Goal: Task Accomplishment & Management: Use online tool/utility

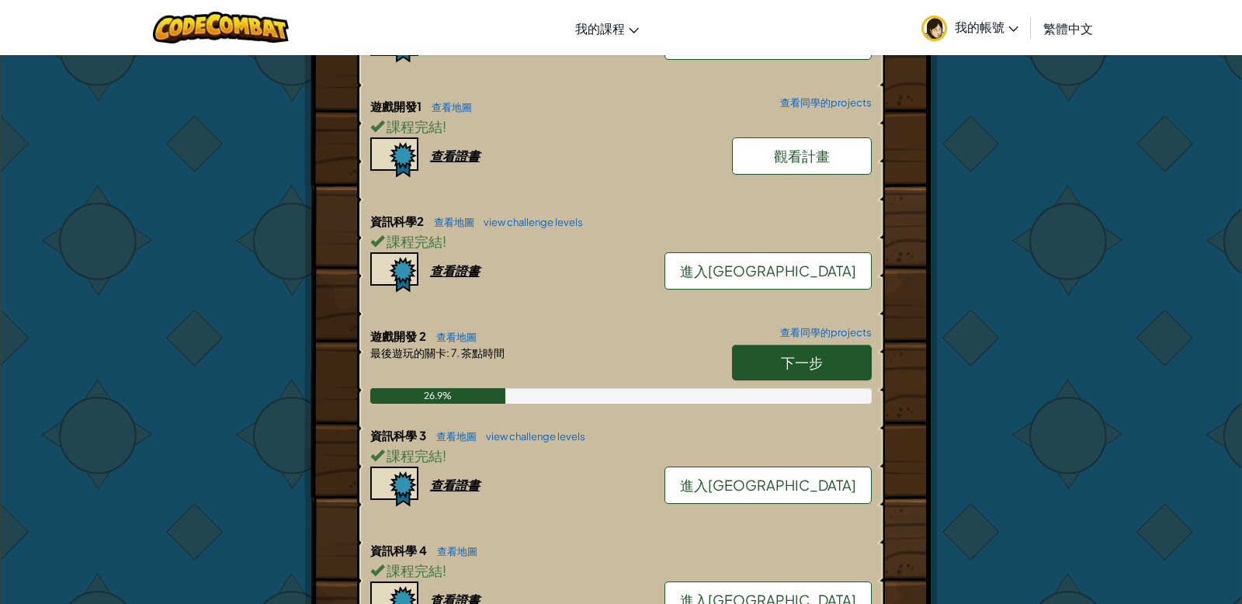
scroll to position [507, 0]
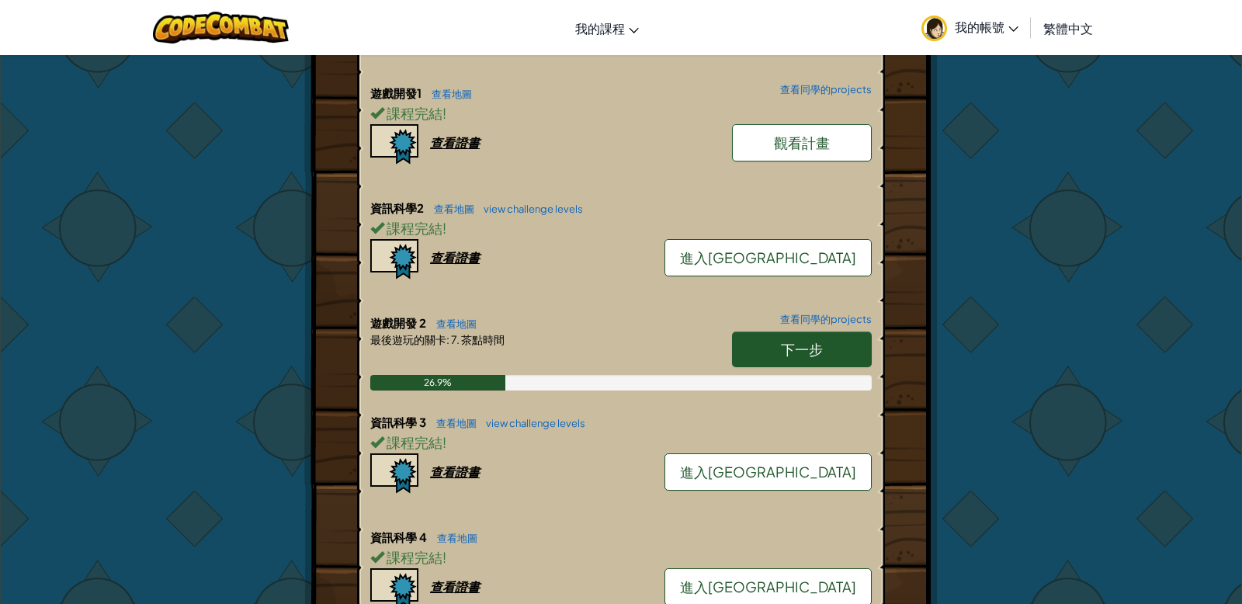
click at [830, 331] on link "下一步" at bounding box center [802, 349] width 140 height 36
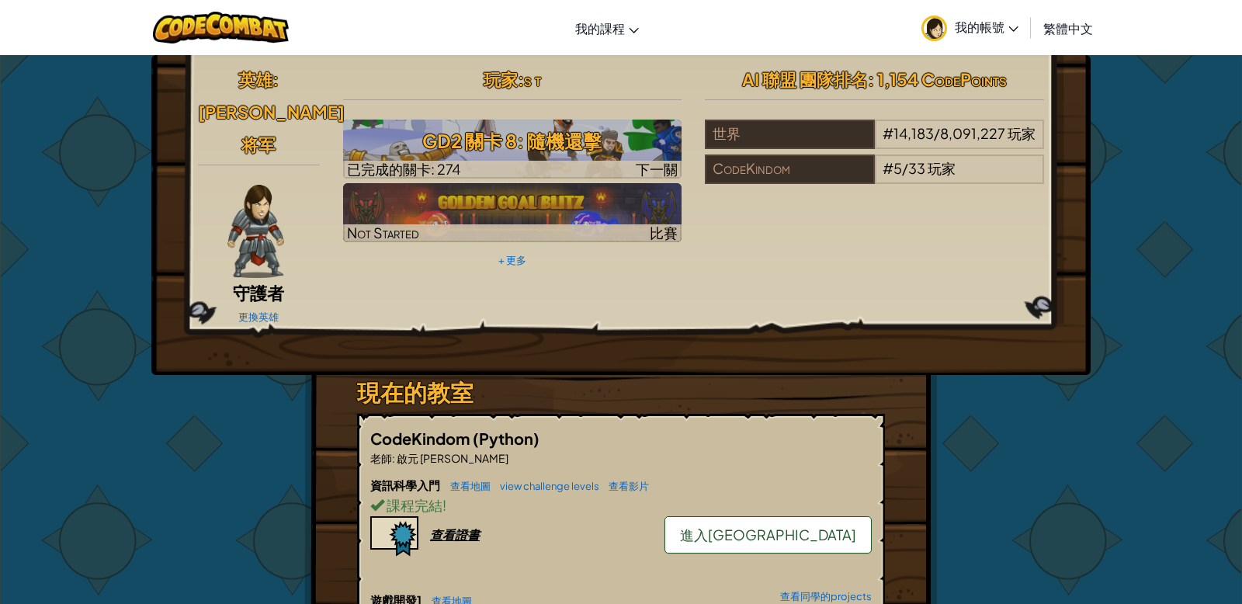
select select "zh-HANT"
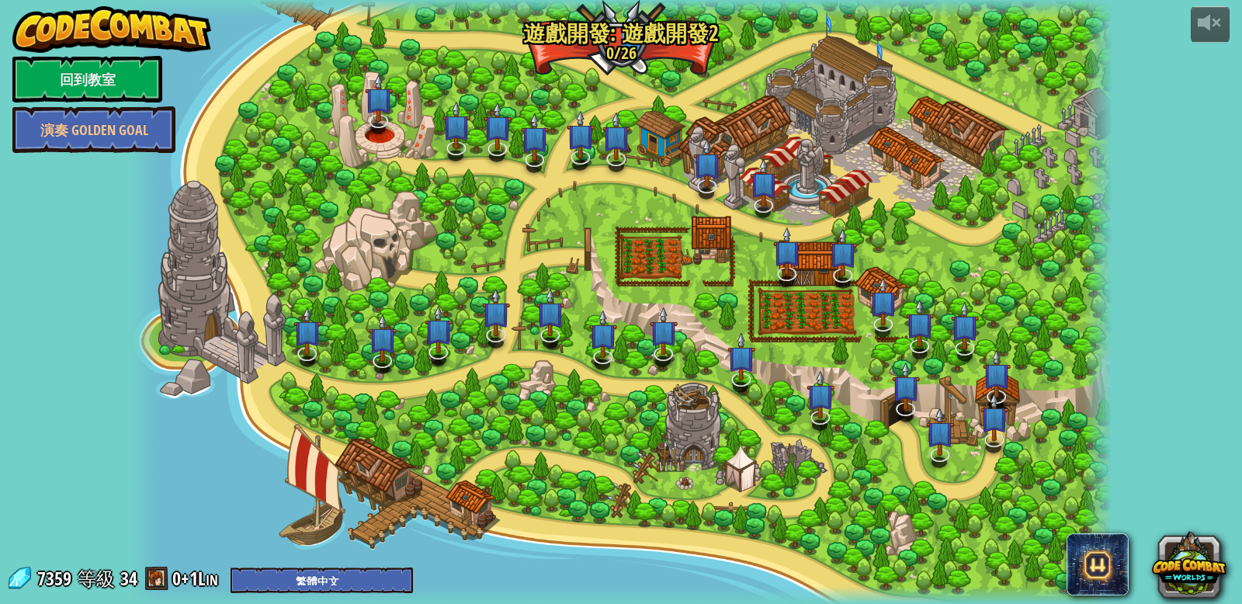
select select "zh-HANT"
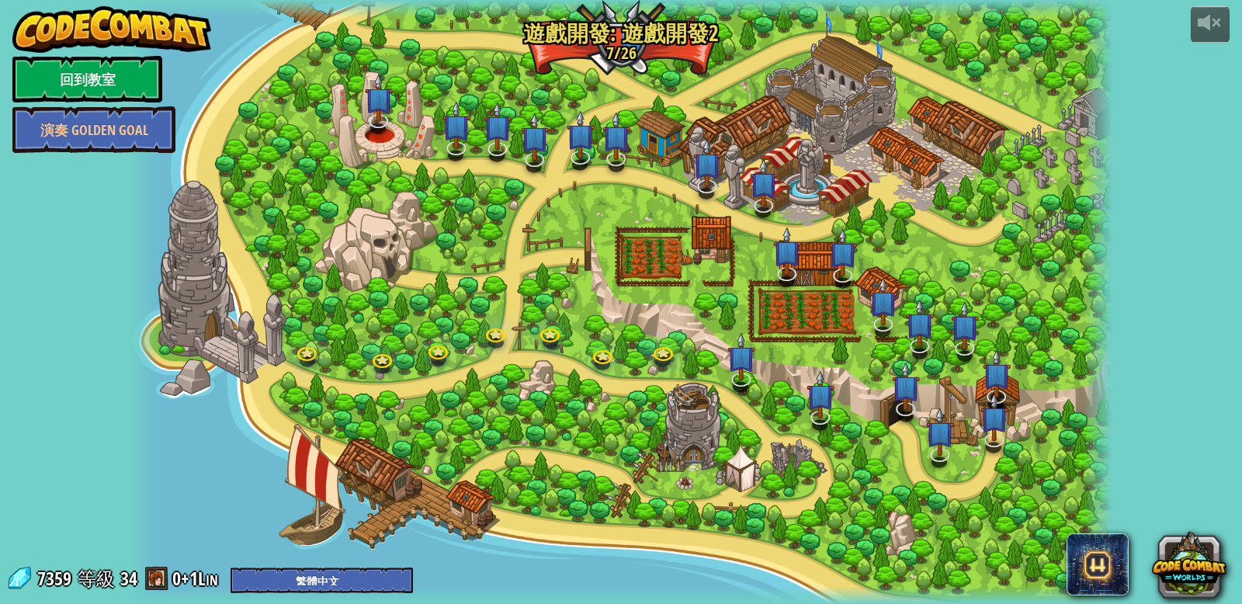
select select "zh-HANT"
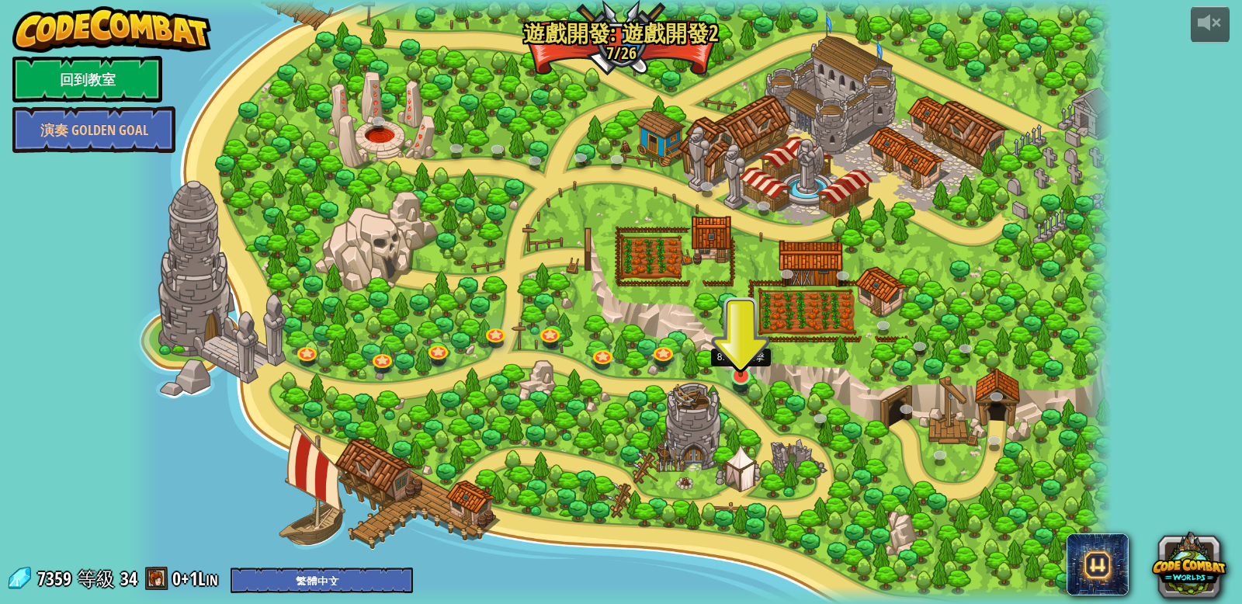
click at [748, 376] on img at bounding box center [741, 348] width 26 height 58
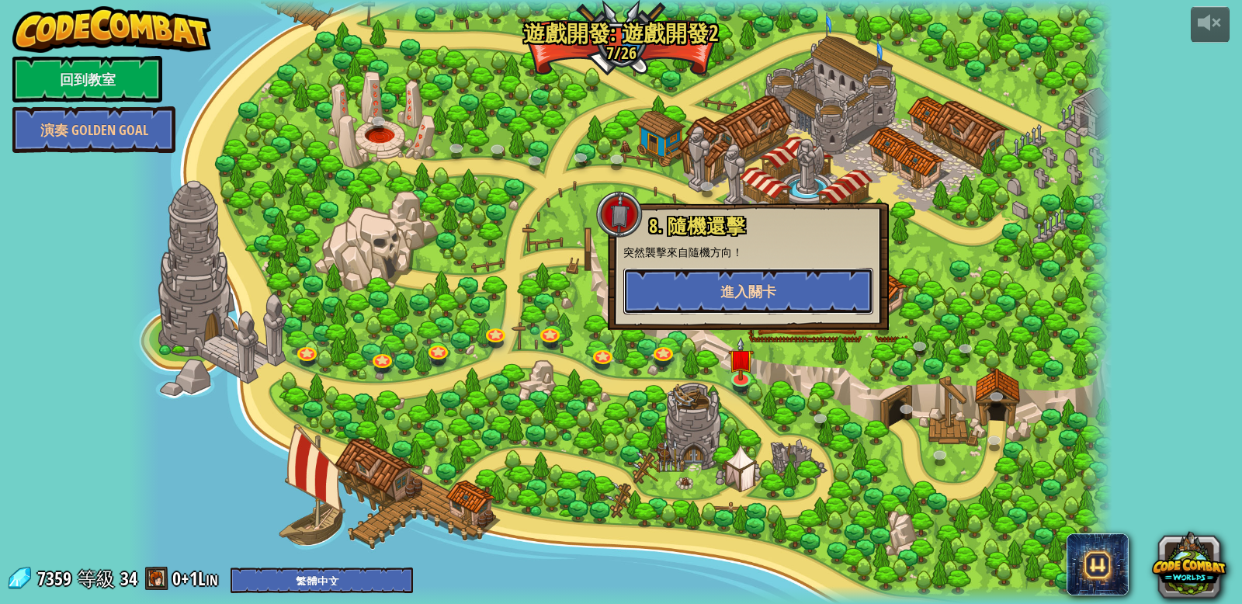
click at [714, 292] on button "進入關卡" at bounding box center [748, 291] width 250 height 47
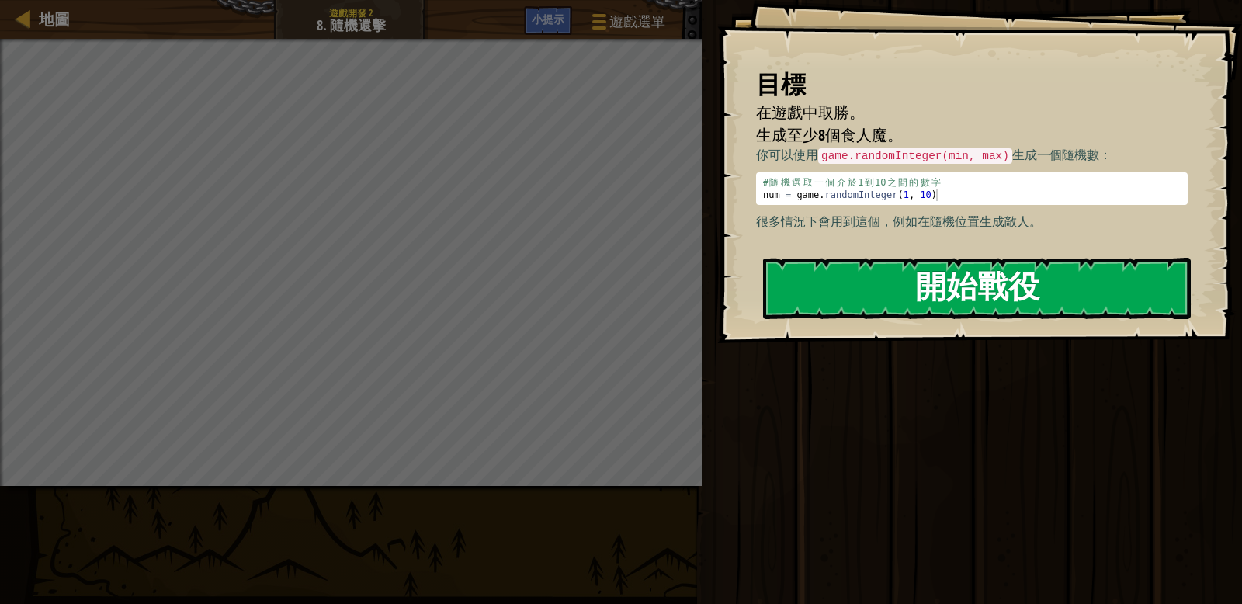
click at [829, 309] on button "開始戰役" at bounding box center [977, 288] width 428 height 61
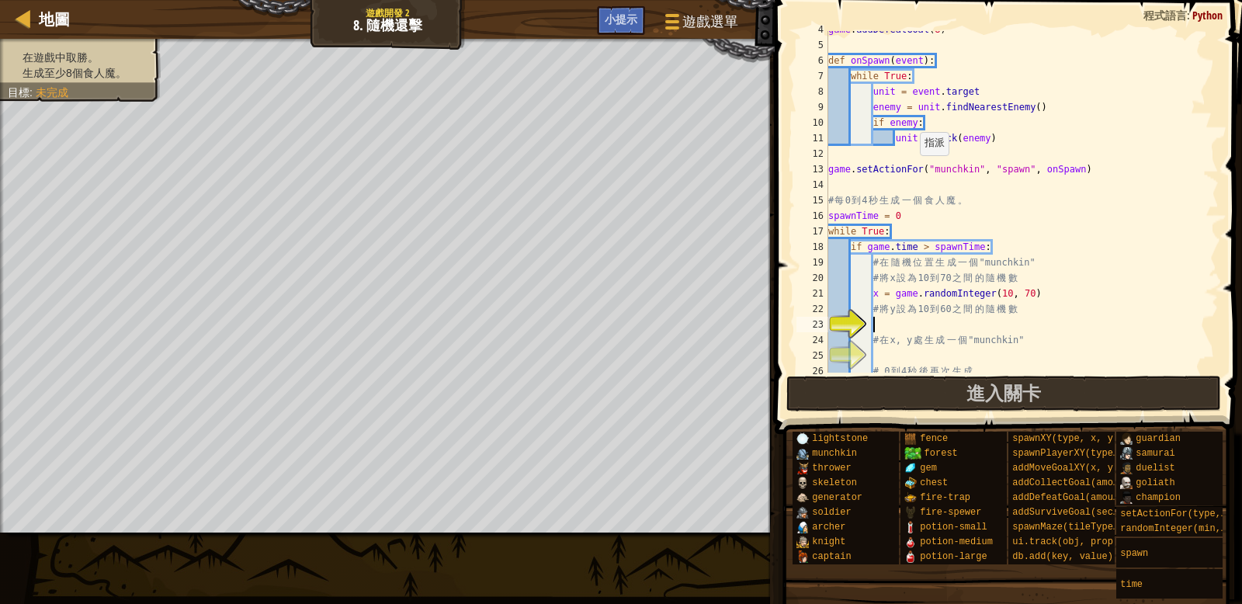
scroll to position [93, 0]
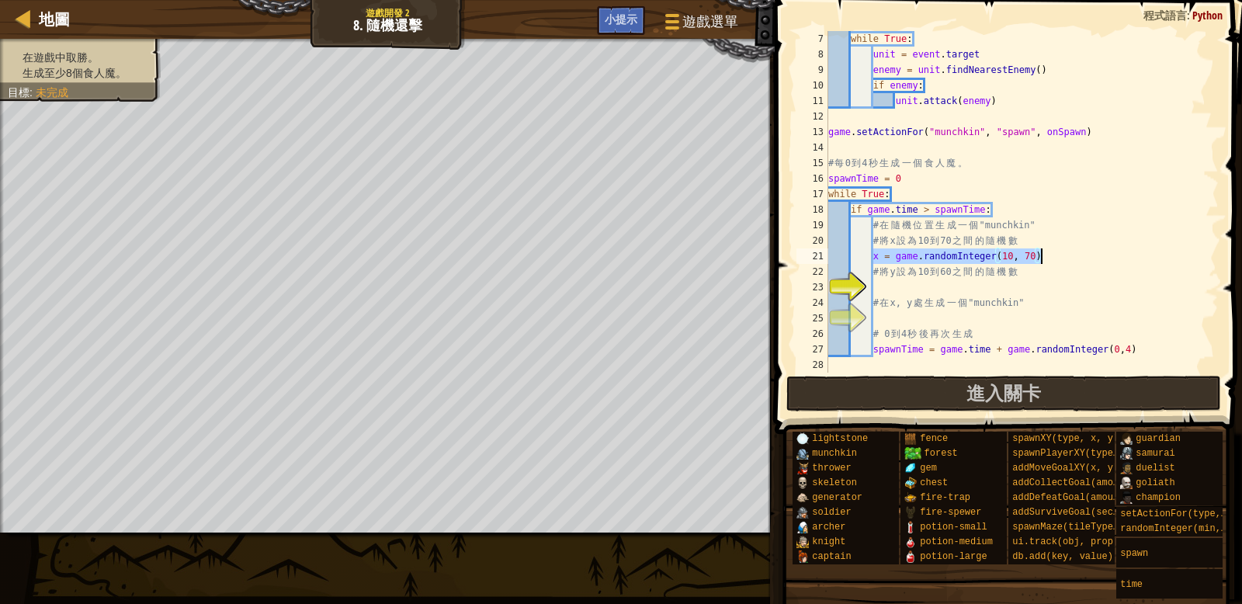
drag, startPoint x: 873, startPoint y: 255, endPoint x: 1052, endPoint y: 258, distance: 179.3
click at [1062, 259] on div "while True : unit = event . target enemy = unit . findNearestEnemy ( ) if enemy…" at bounding box center [1022, 217] width 394 height 373
type textarea "x = game.randomInteger(10, 70)"
click at [892, 286] on div "while True : unit = event . target enemy = unit . findNearestEnemy ( ) if enemy…" at bounding box center [1022, 217] width 394 height 373
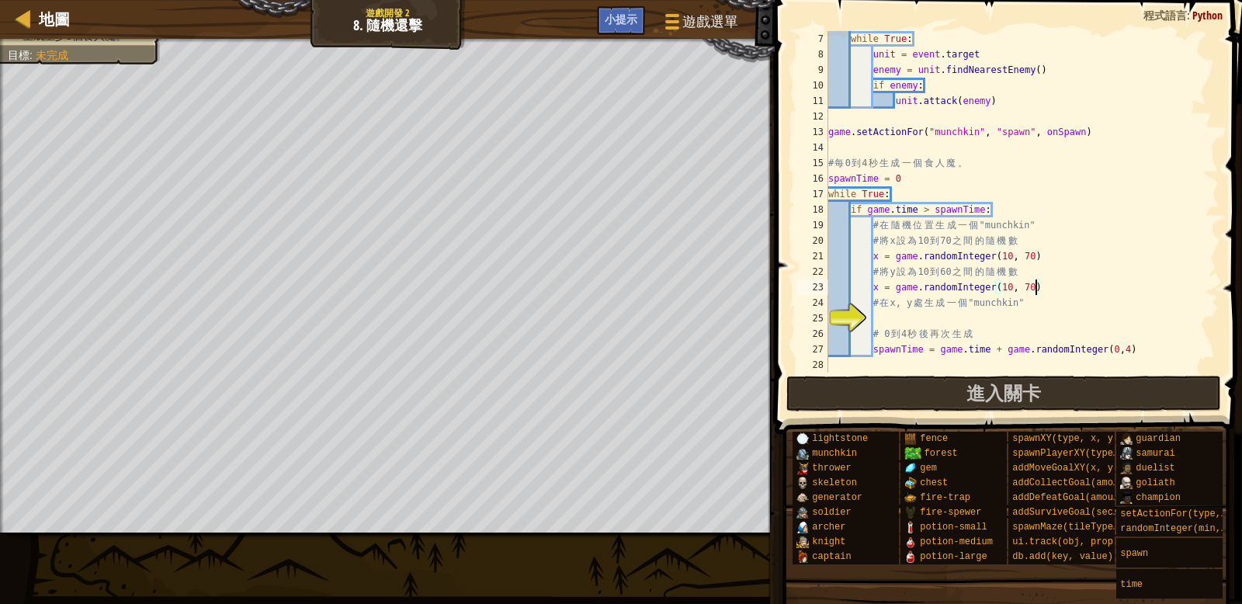
click at [1036, 288] on div "while True : unit = event . target enemy = unit . findNearestEnemy ( ) if enemy…" at bounding box center [1022, 217] width 394 height 373
type textarea "ㄢ"
type textarea "x = game.randomInteger(10, 60)"
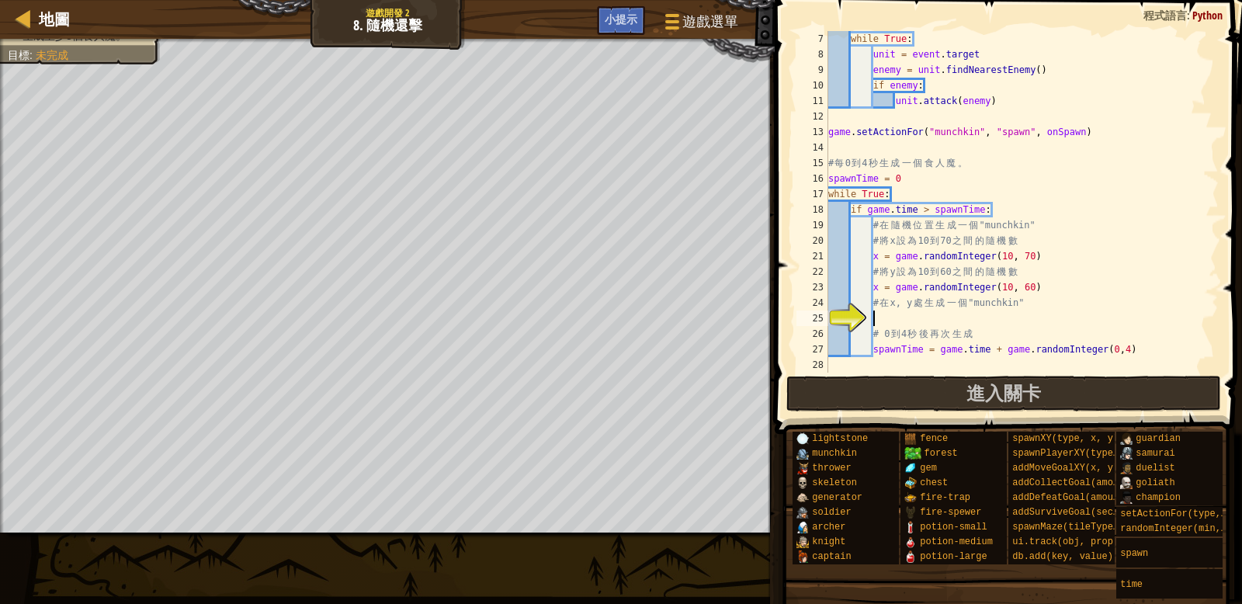
click at [942, 318] on div "while True : unit = event . target enemy = unit . findNearestEnemy ( ) if enemy…" at bounding box center [1022, 217] width 394 height 373
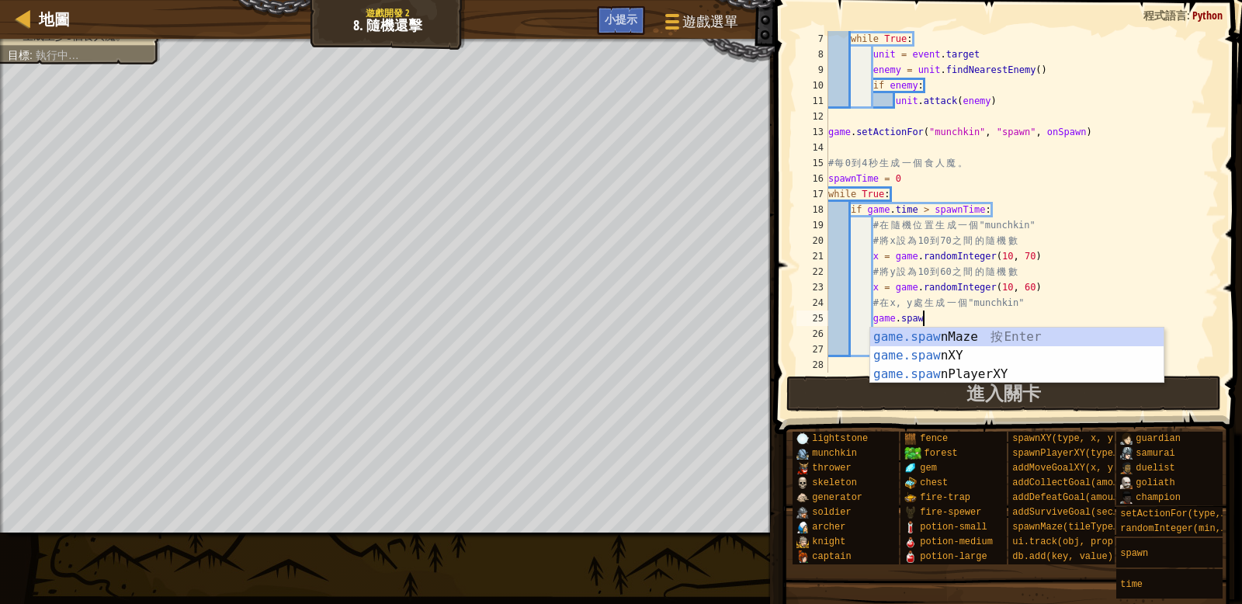
scroll to position [7, 7]
click at [1019, 358] on div "game.spaw nMaze 按 Enter game.spaw nXY 按 Enter game.spaw nPlayerXY 按 Enter" at bounding box center [1016, 374] width 293 height 93
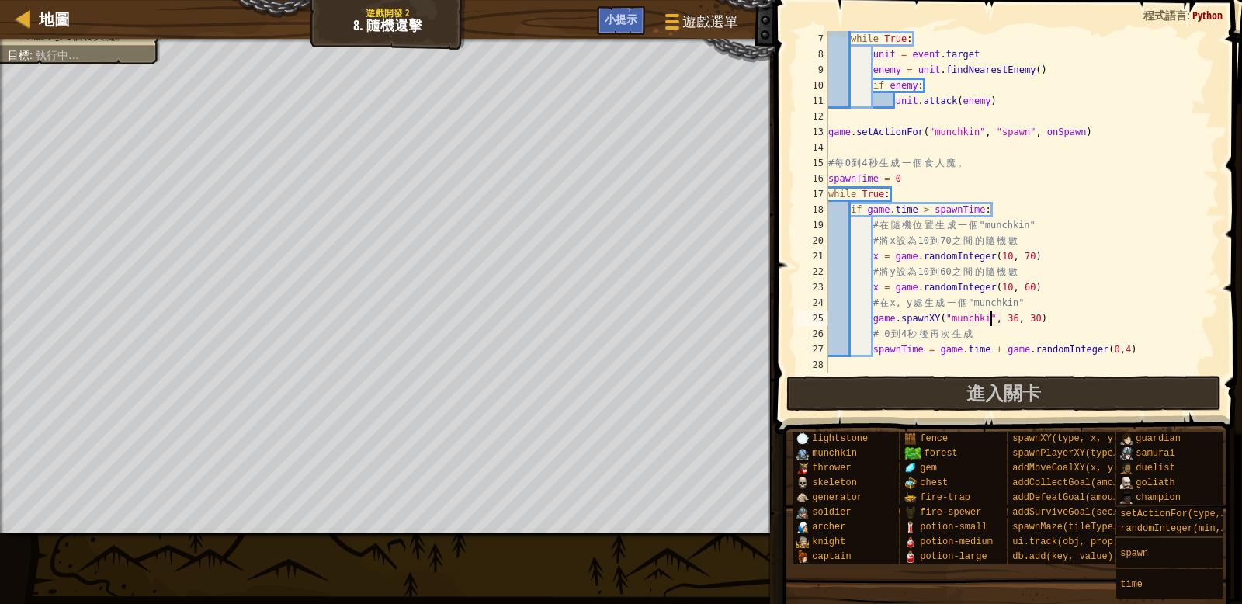
scroll to position [7, 13]
drag, startPoint x: 1024, startPoint y: 319, endPoint x: 1038, endPoint y: 332, distance: 19.2
click at [1025, 321] on div "while True : unit = event . target enemy = unit . findNearestEnemy ( ) if enemy…" at bounding box center [1022, 217] width 394 height 373
click at [920, 391] on button "進入關卡" at bounding box center [1003, 394] width 435 height 36
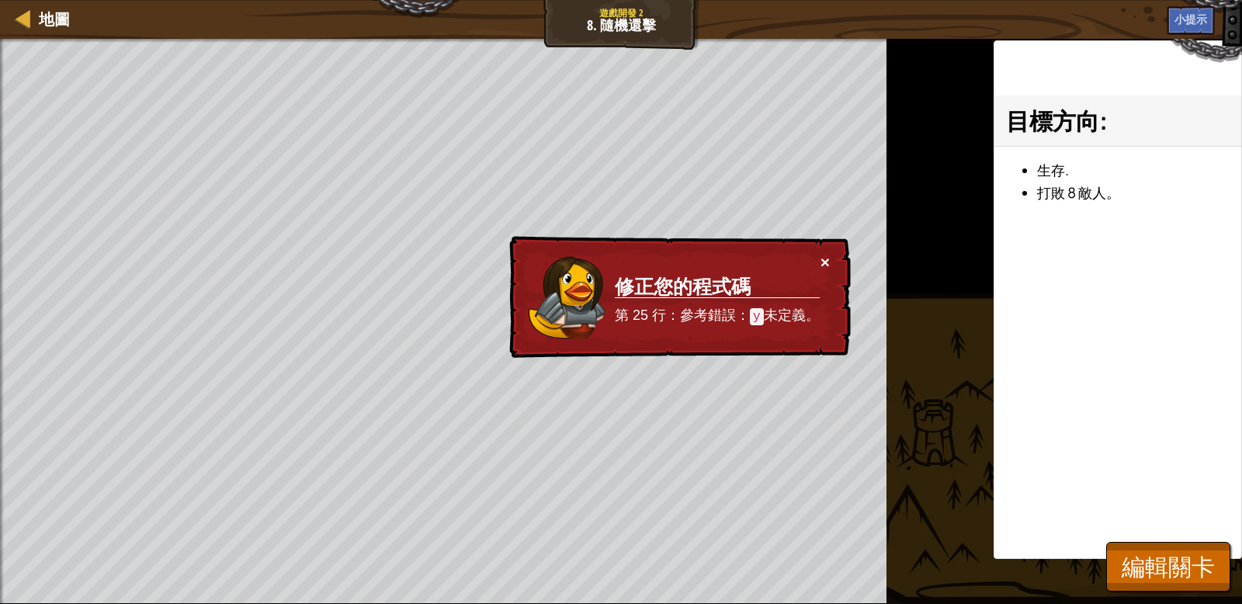
click at [822, 267] on button "×" at bounding box center [824, 262] width 9 height 16
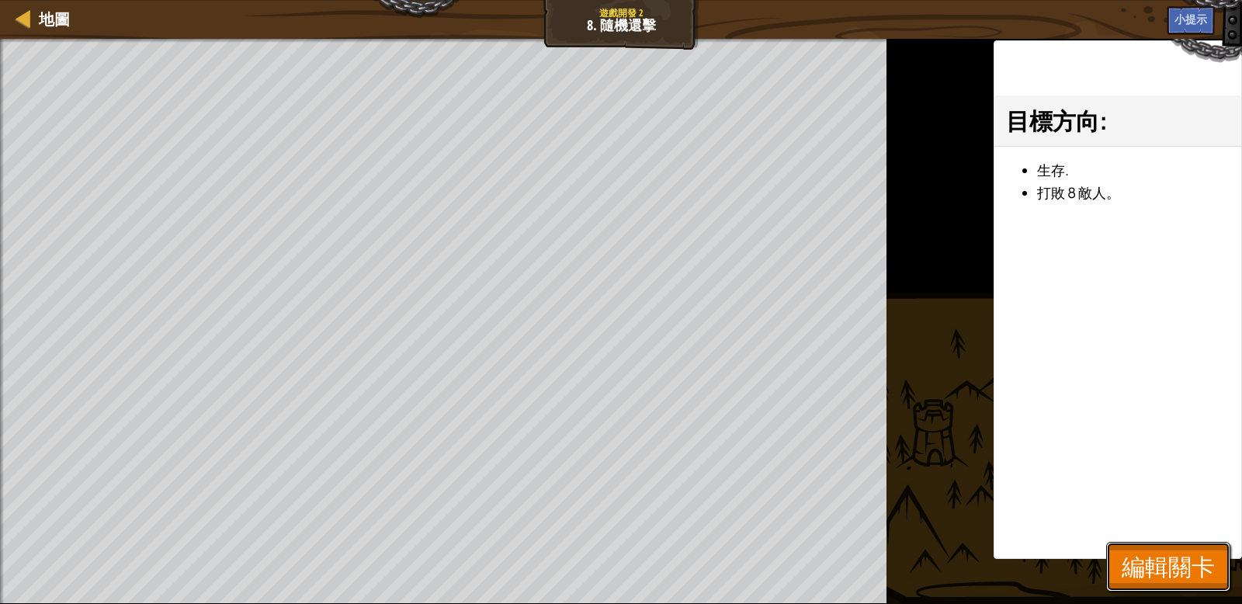
click at [1172, 555] on span "編輯關卡" at bounding box center [1168, 566] width 93 height 32
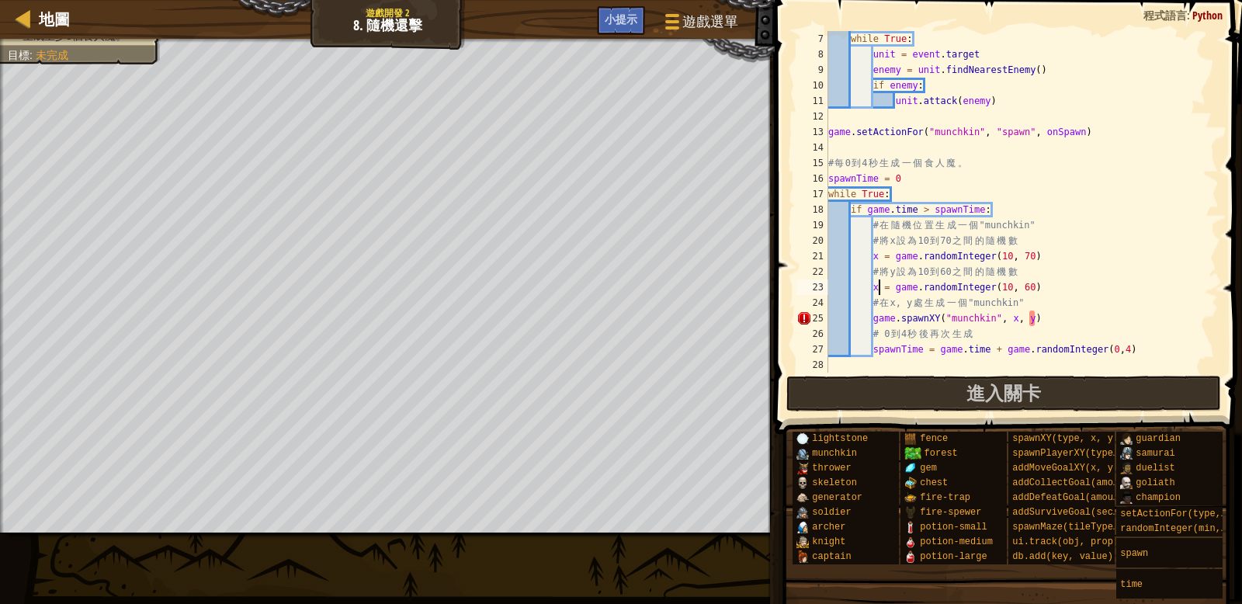
drag, startPoint x: 877, startPoint y: 286, endPoint x: 912, endPoint y: 303, distance: 38.9
click at [878, 287] on div "while True : unit = event . target enemy = unit . findNearestEnemy ( ) if enemy…" at bounding box center [1022, 217] width 394 height 373
type textarea "y = game.randomInteger(10, 60)"
click at [952, 382] on button "進入關卡" at bounding box center [1003, 394] width 435 height 36
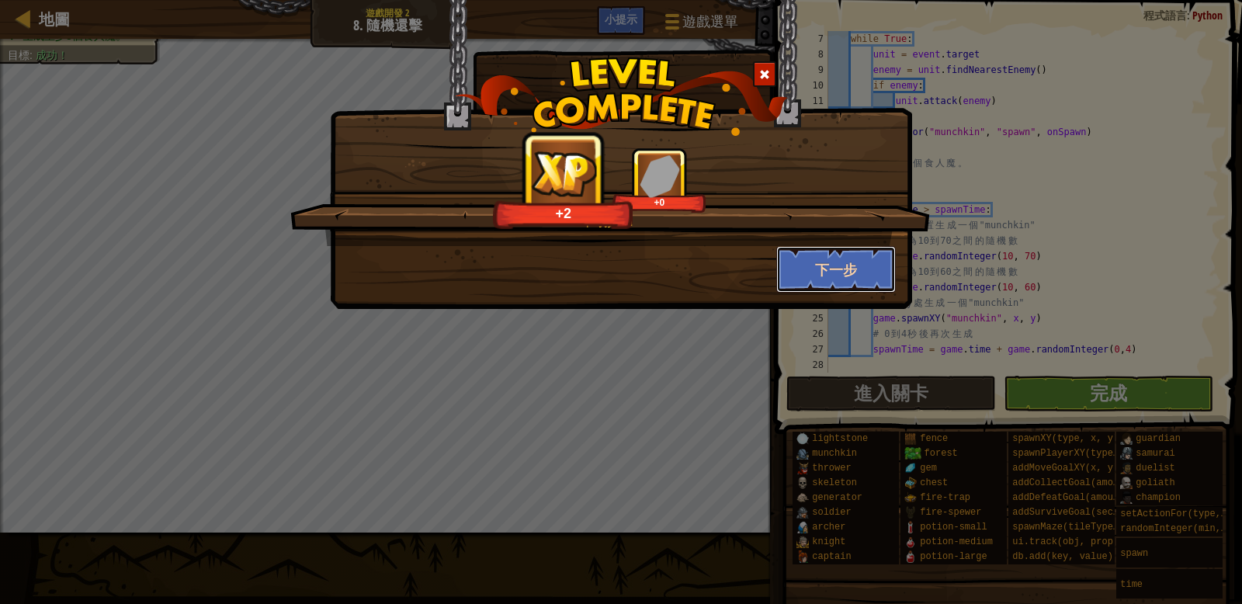
click at [823, 268] on button "下一步" at bounding box center [836, 269] width 120 height 47
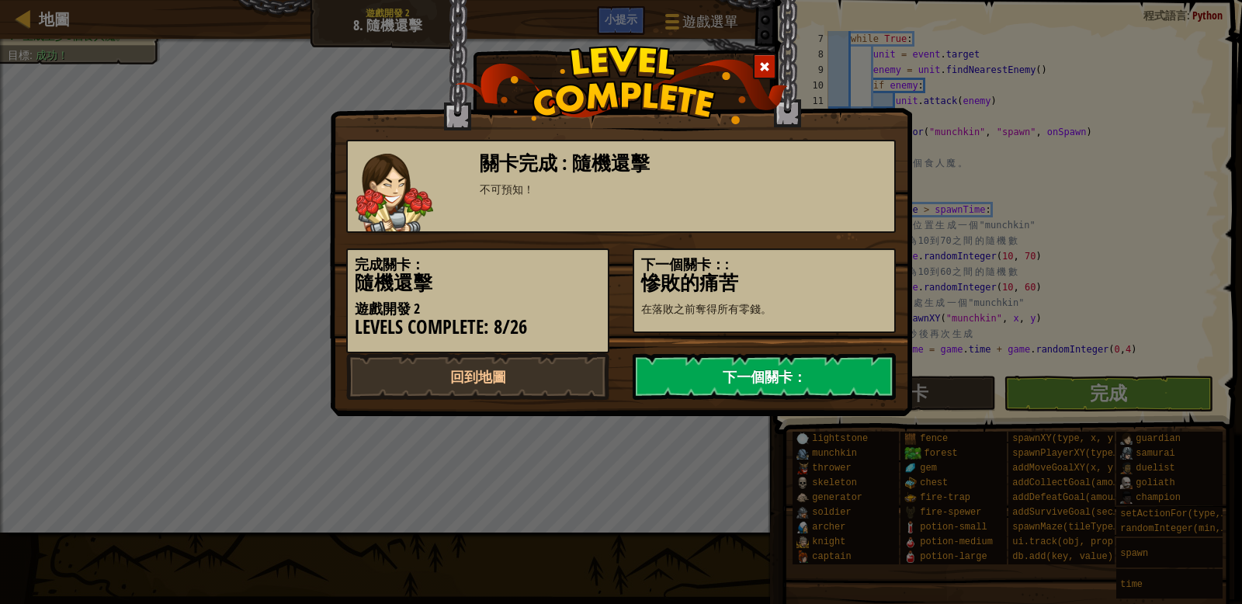
click at [735, 373] on link "下一個關卡：" at bounding box center [764, 376] width 263 height 47
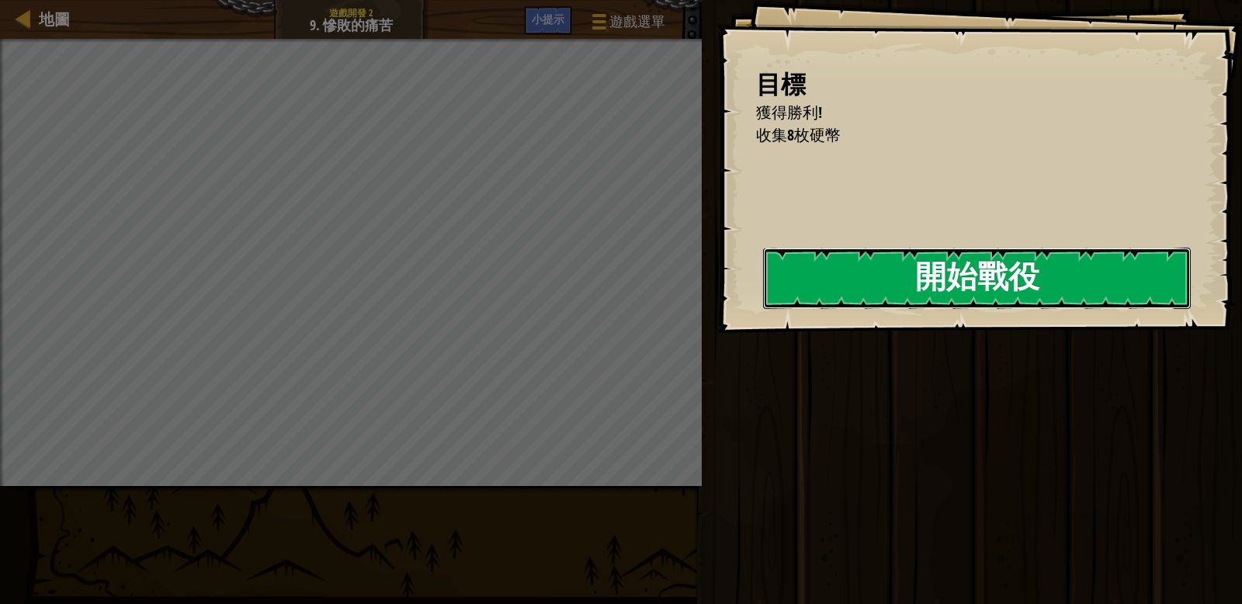
click at [952, 279] on button "開始戰役" at bounding box center [977, 278] width 428 height 61
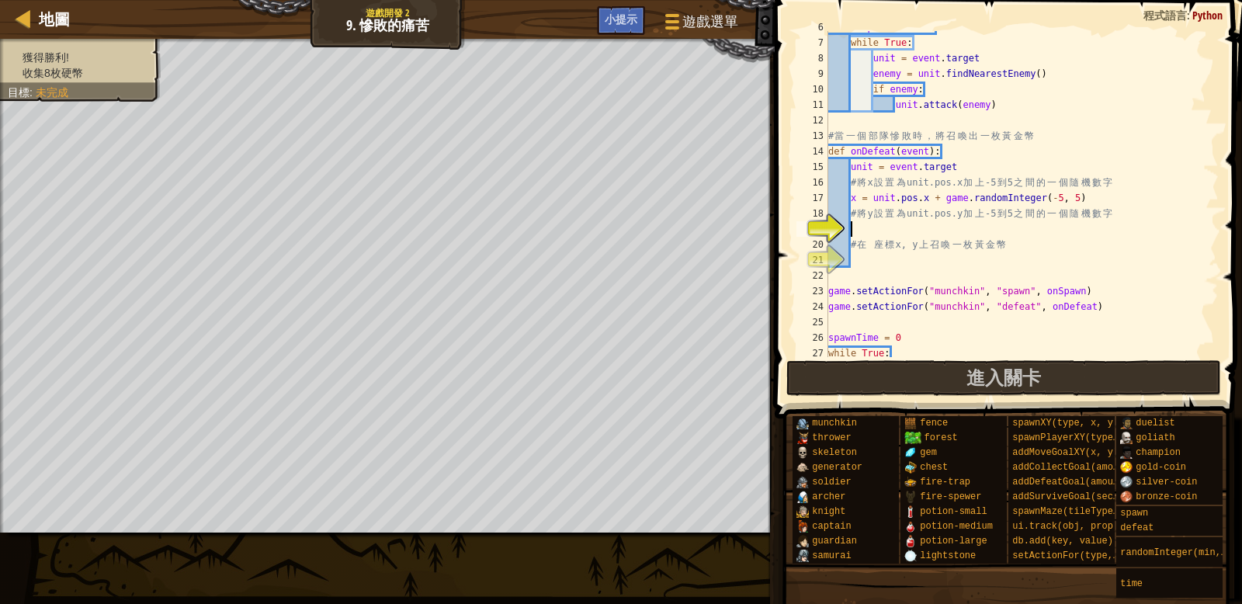
scroll to position [94, 0]
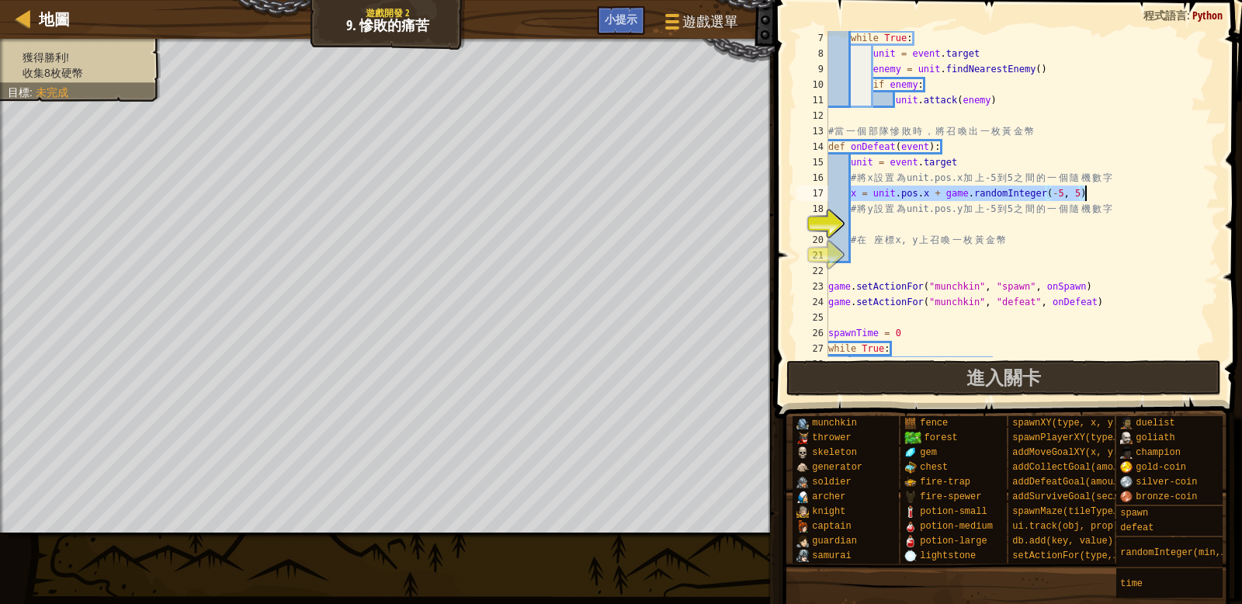
drag, startPoint x: 851, startPoint y: 196, endPoint x: 1072, endPoint y: 189, distance: 220.5
click at [1100, 192] on div "while True : unit = event . target enemy = unit . findNearestEnemy ( ) if enemy…" at bounding box center [1022, 208] width 394 height 357
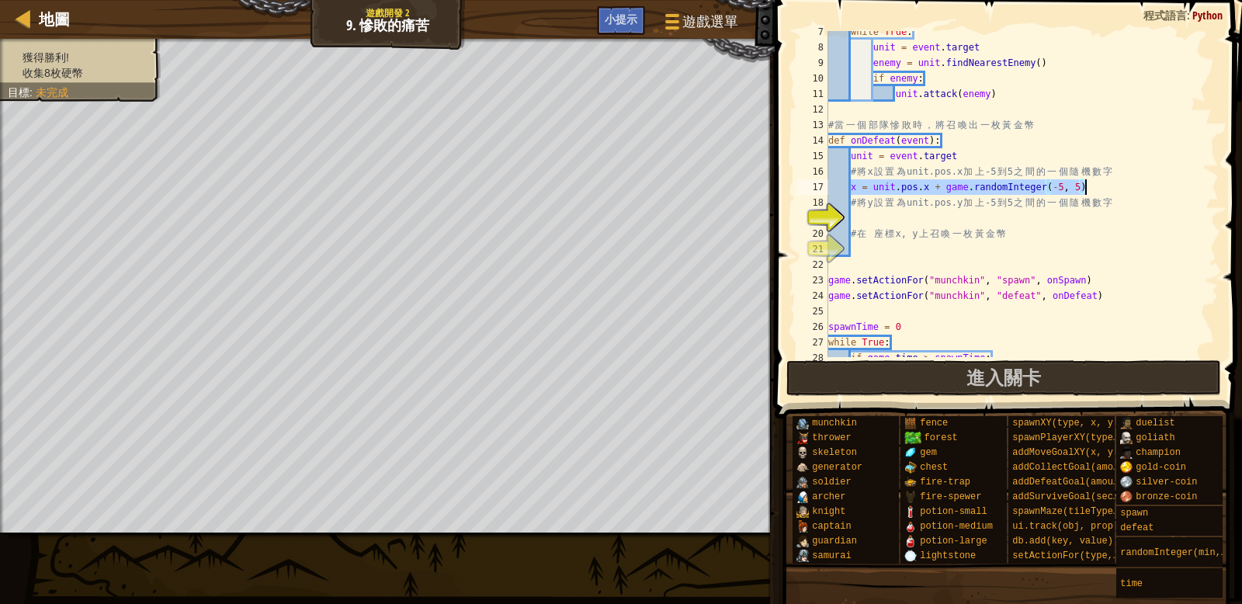
type textarea "x = game.randomInteger(10, 70)"
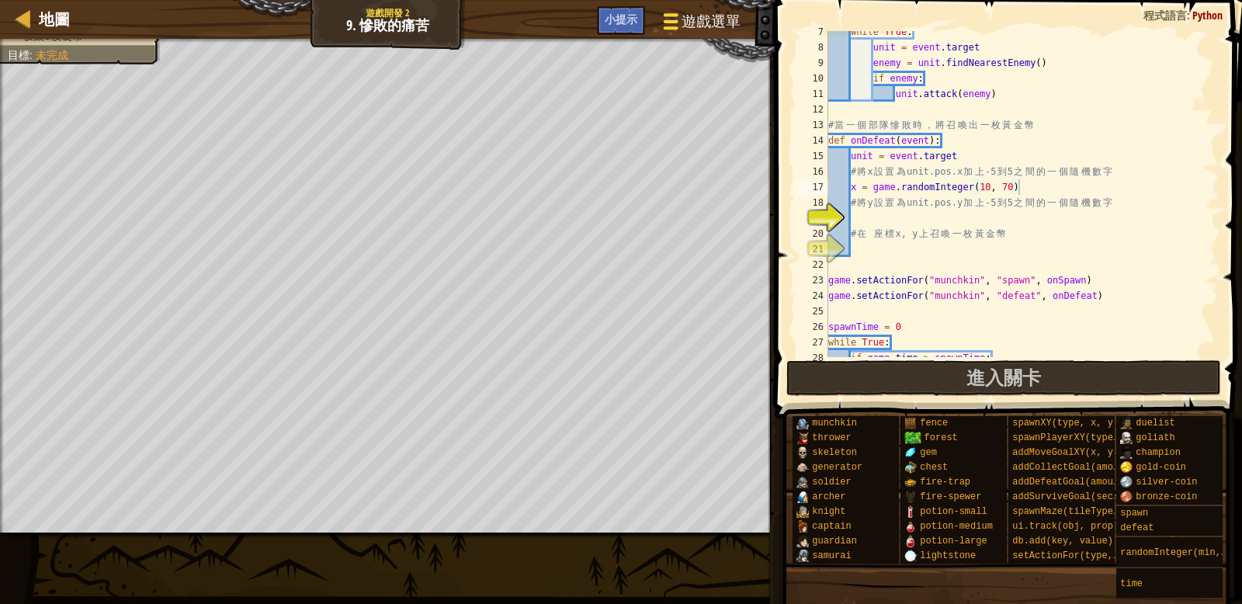
click at [661, 28] on div at bounding box center [671, 21] width 21 height 23
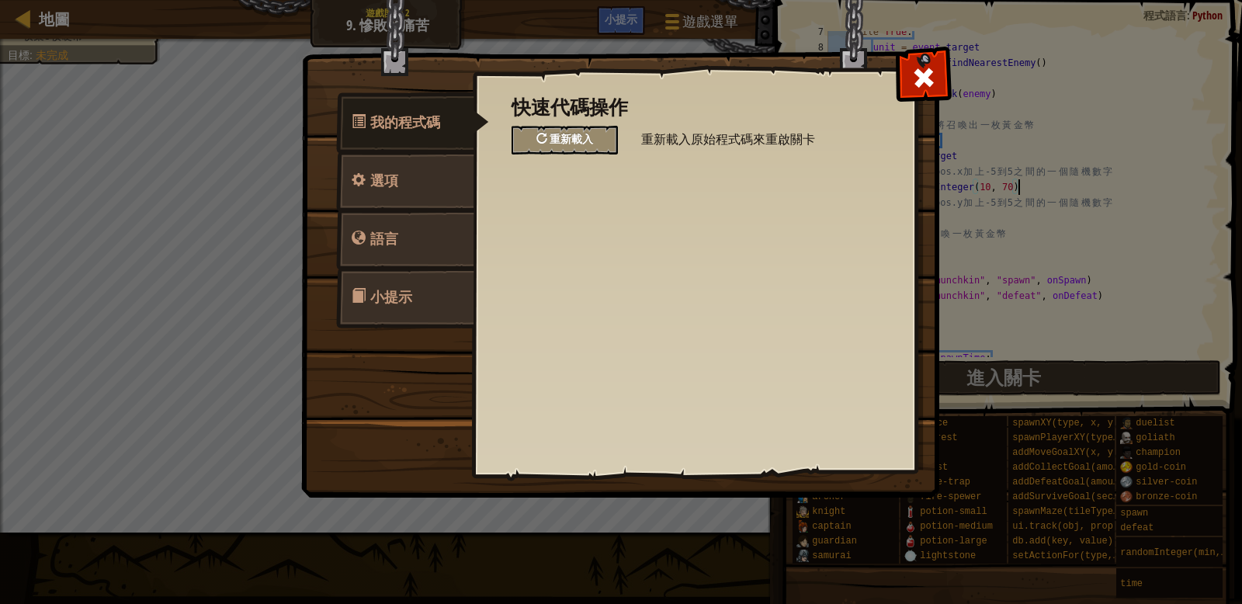
click at [529, 137] on div "重新載入" at bounding box center [564, 140] width 106 height 29
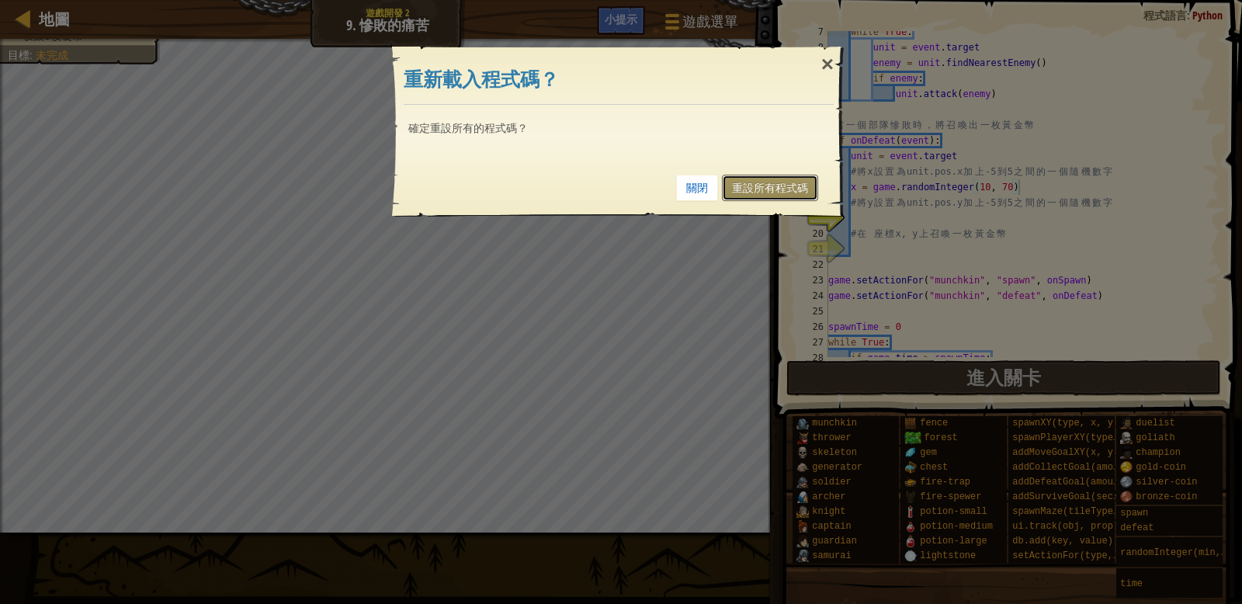
click at [789, 187] on link "重設所有程式碼" at bounding box center [770, 188] width 96 height 26
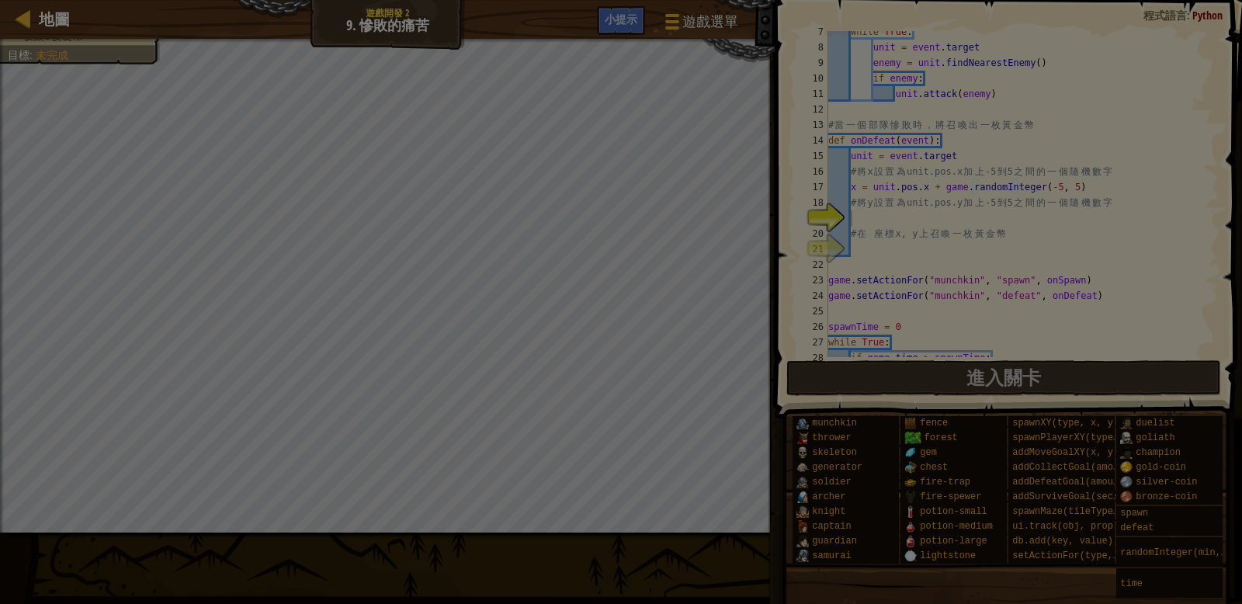
scroll to position [116, 0]
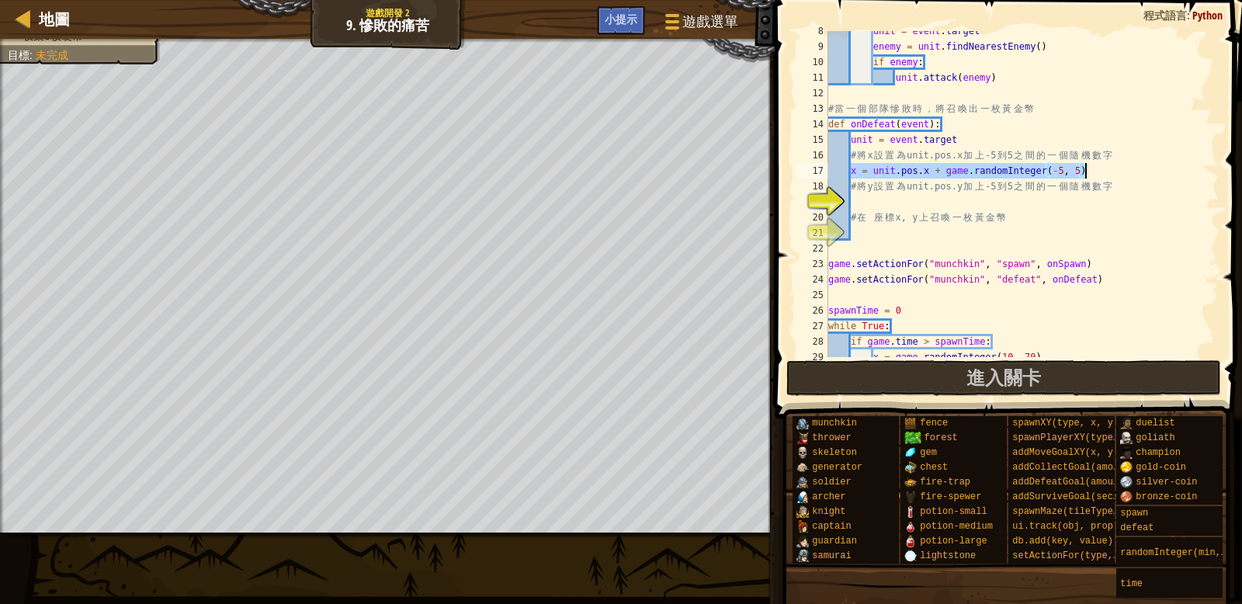
drag, startPoint x: 852, startPoint y: 174, endPoint x: 1070, endPoint y: 174, distance: 218.1
click at [1090, 175] on div "unit = event . target enemy = unit . findNearestEnemy ( ) if enemy : unit . att…" at bounding box center [1022, 201] width 394 height 357
type textarea "x = unit.pos.x + game.randomInteger(-5, 5)"
click at [895, 203] on div "unit = event . target enemy = unit . findNearestEnemy ( ) if enemy : unit . att…" at bounding box center [1022, 201] width 394 height 357
paste textarea "x = unit.pos.x + game.randomInteger(-5, 5)"
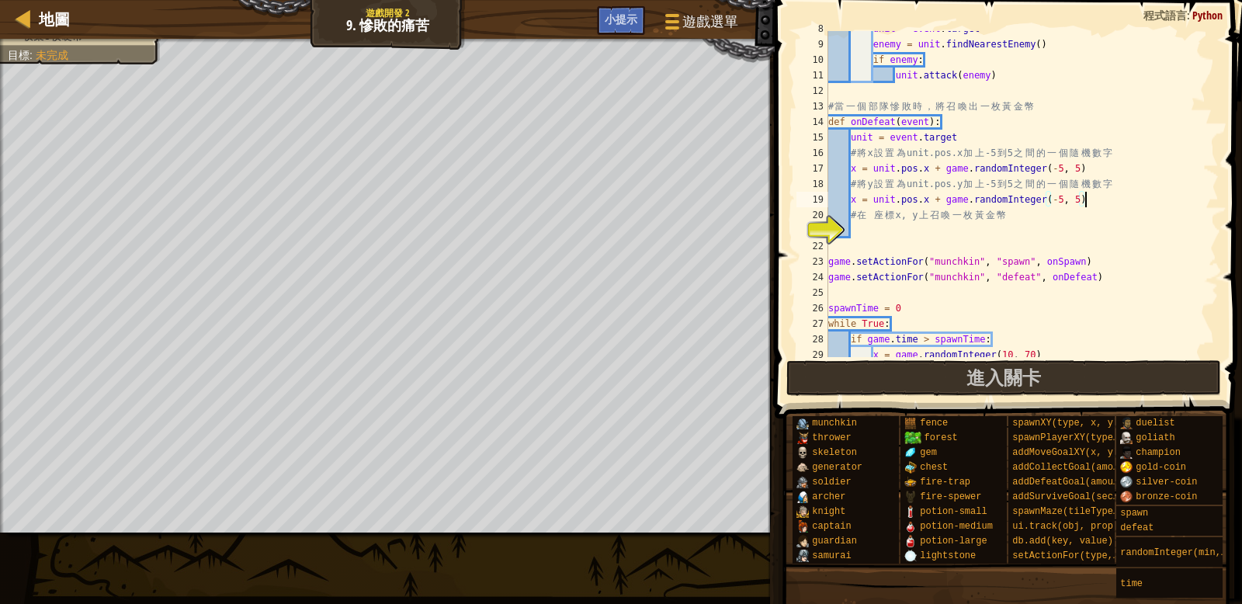
scroll to position [122, 0]
click at [858, 202] on div "unit = event . target enemy = unit . findNearestEnemy ( ) if enemy : unit . att…" at bounding box center [1022, 199] width 394 height 357
type textarea "y = unit.pos.x + game.randomInteger(-5, 5)"
click at [888, 224] on div "unit = event . target enemy = unit . findNearestEnemy ( ) if enemy : unit . att…" at bounding box center [1022, 196] width 394 height 357
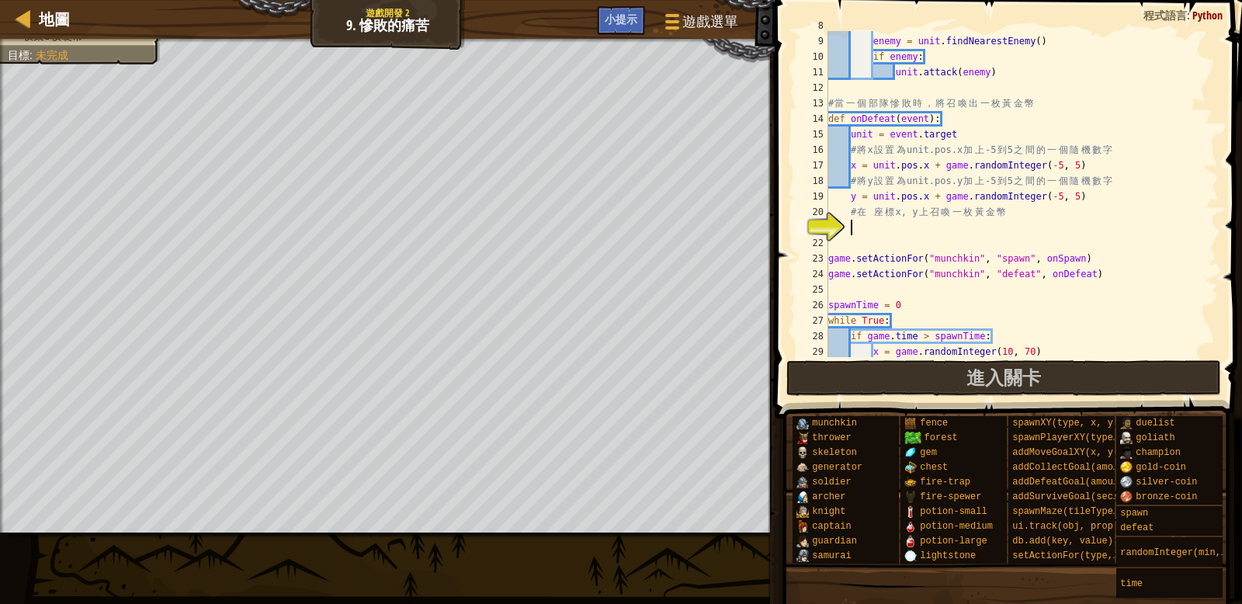
scroll to position [7, 1]
click at [851, 164] on div "unit = event . target enemy = unit . findNearestEnemy ( ) if enemy : unit . att…" at bounding box center [1022, 196] width 394 height 357
click at [847, 179] on div "unit = event . target enemy = unit . findNearestEnemy ( ) if enemy : unit . att…" at bounding box center [1022, 196] width 394 height 357
type textarea "# 將y設置為unit.pos.y加上-5到5之間的一個隨機數字"
drag, startPoint x: 853, startPoint y: 224, endPoint x: 831, endPoint y: 194, distance: 37.3
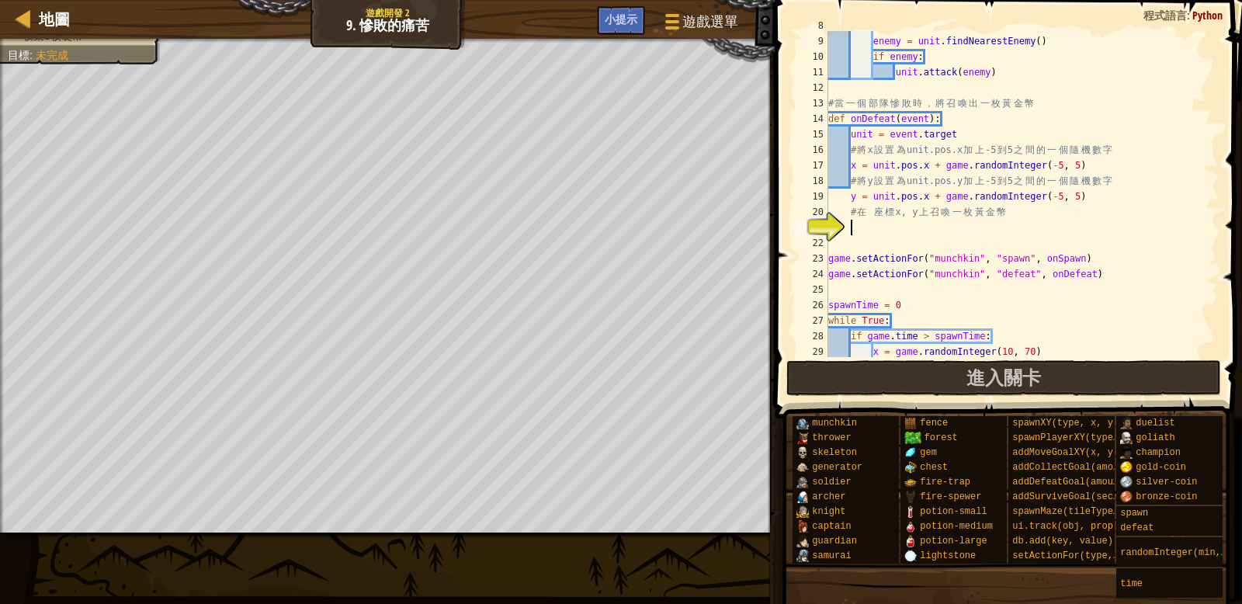
click at [851, 224] on div "unit = event . target enemy = unit . findNearestEnemy ( ) if enemy : unit . att…" at bounding box center [1022, 196] width 394 height 357
click at [831, 195] on div "unit = event . target enemy = unit . findNearestEnemy ( ) if enemy : unit . att…" at bounding box center [1022, 196] width 394 height 357
click at [841, 208] on div "unit = event . target enemy = unit . findNearestEnemy ( ) if enemy : unit . att…" at bounding box center [1022, 196] width 394 height 357
type textarea "# 在 座標 x, y 上召喚一枚黃金幣"
drag, startPoint x: 846, startPoint y: 209, endPoint x: 857, endPoint y: 210, distance: 10.9
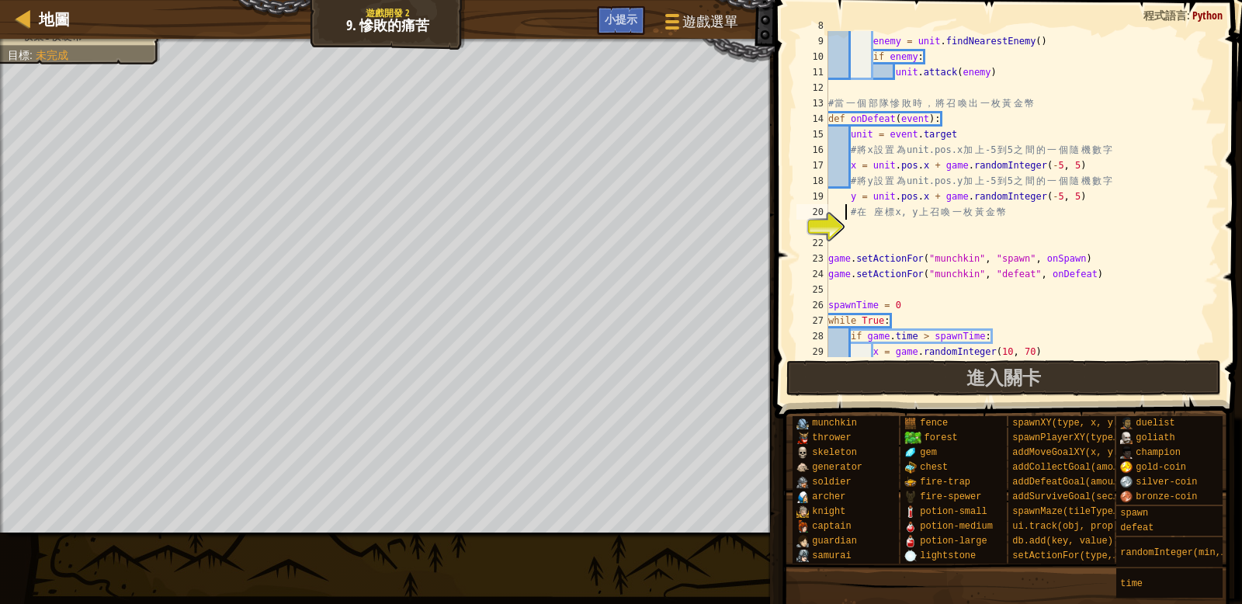
click at [853, 211] on div "unit = event . target enemy = unit . findNearestEnemy ( ) if enemy : unit . att…" at bounding box center [1022, 196] width 394 height 357
click at [857, 211] on div "unit = event . target enemy = unit . findNearestEnemy ( ) if enemy : unit . att…" at bounding box center [1022, 196] width 394 height 357
click at [865, 234] on div "unit = event . target enemy = unit . findNearestEnemy ( ) if enemy : unit . att…" at bounding box center [1022, 196] width 394 height 357
click at [940, 169] on div "unit = event . target enemy = unit . findNearestEnemy ( ) if enemy : unit . att…" at bounding box center [1022, 196] width 394 height 357
drag, startPoint x: 923, startPoint y: 165, endPoint x: 955, endPoint y: 165, distance: 32.6
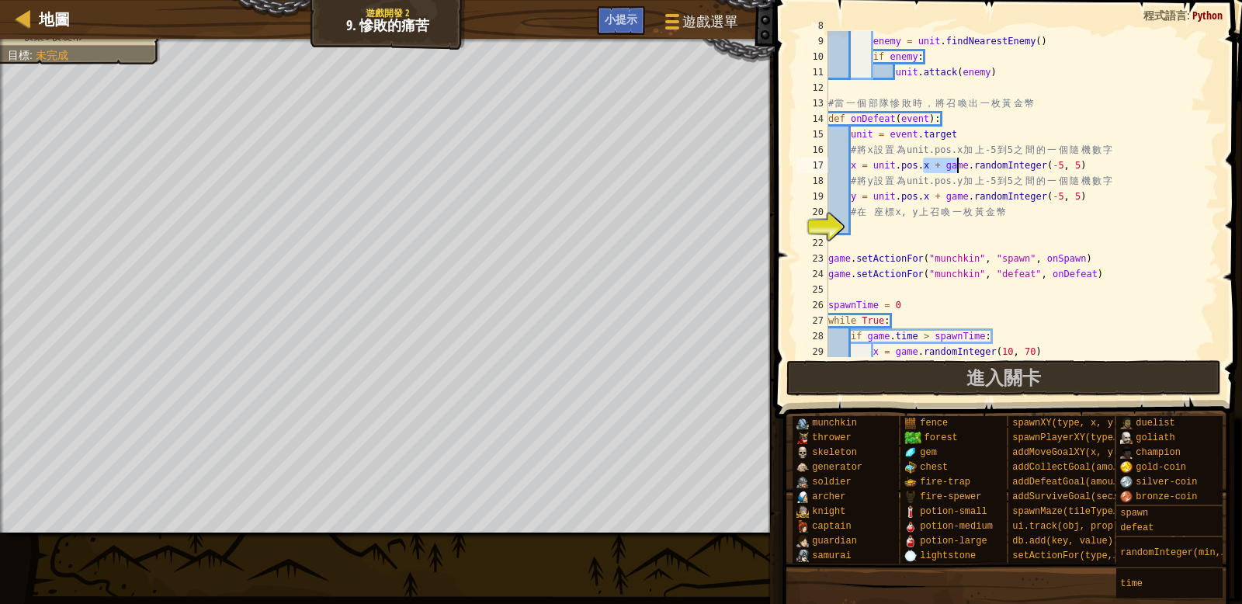
click at [955, 165] on div "unit = event . target enemy = unit . findNearestEnemy ( ) if enemy : unit . att…" at bounding box center [1022, 196] width 394 height 357
click at [928, 197] on div "unit = event . target enemy = unit . findNearestEnemy ( ) if enemy : unit . att…" at bounding box center [1022, 196] width 394 height 357
type textarea "y = unit.pos.y + game.randomInteger(-5, 5)"
click at [932, 234] on div "unit = event . target enemy = unit . findNearestEnemy ( ) if enemy : unit . att…" at bounding box center [1022, 196] width 394 height 357
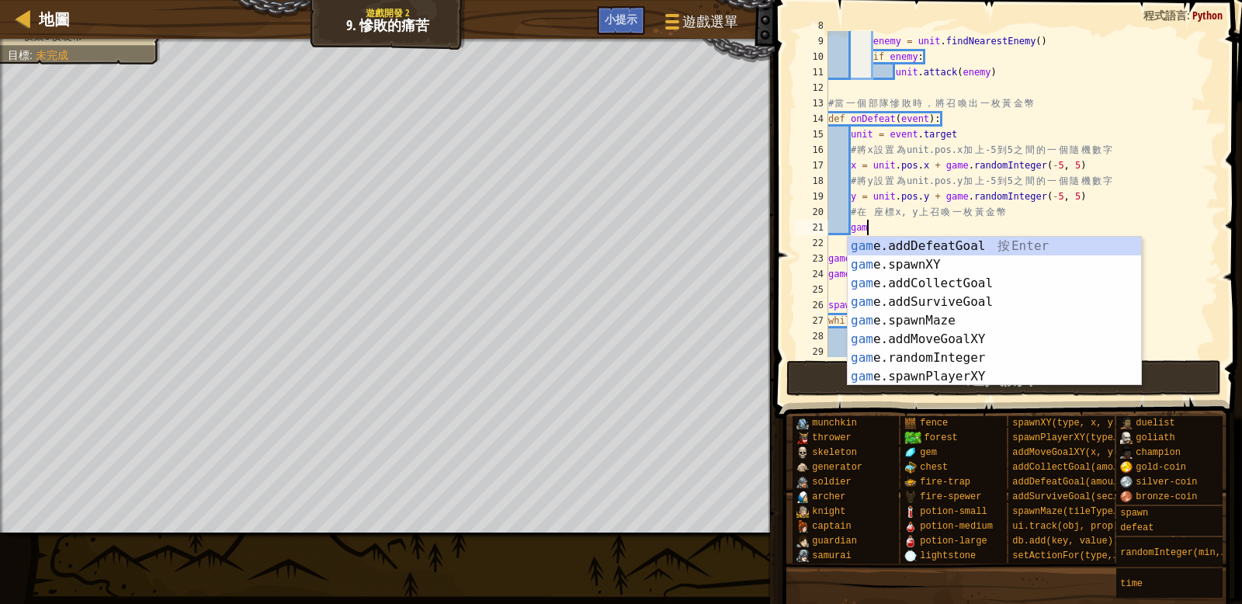
scroll to position [7, 2]
click at [956, 300] on div "game .addDefeatGoal 按 Enter game .addCollectGoal 按 Enter game .addSurviveGoal 按…" at bounding box center [994, 330] width 293 height 186
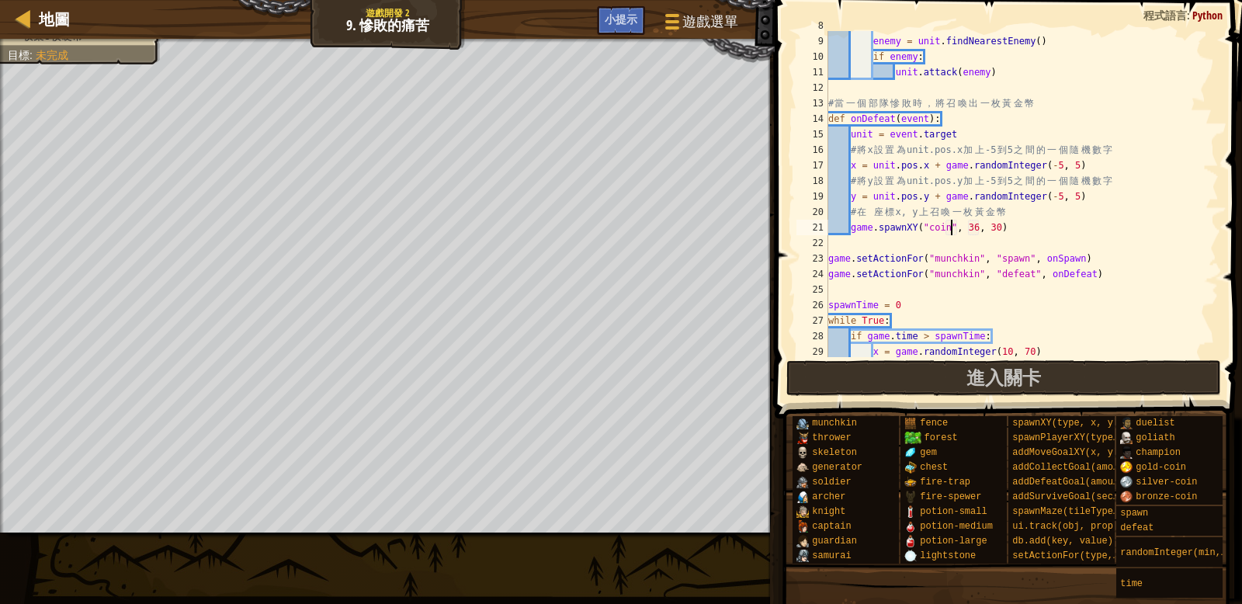
scroll to position [7, 9]
drag, startPoint x: 978, startPoint y: 227, endPoint x: 1015, endPoint y: 252, distance: 44.8
click at [980, 229] on div "unit = event . target enemy = unit . findNearestEnemy ( ) if enemy : unit . att…" at bounding box center [1022, 196] width 394 height 357
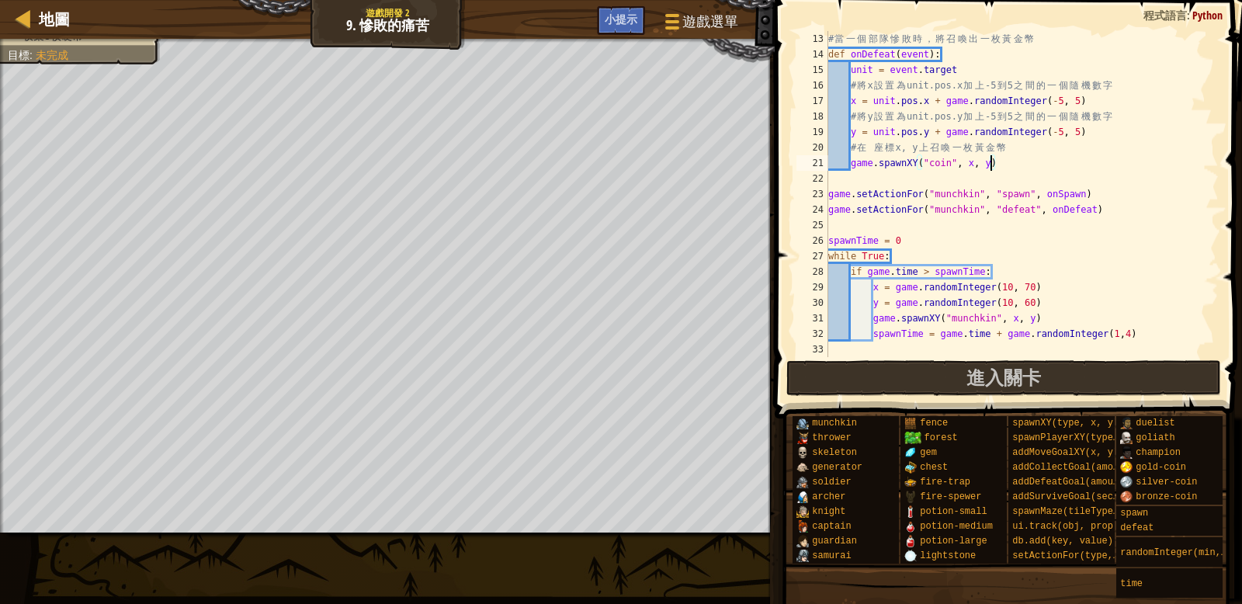
scroll to position [186, 0]
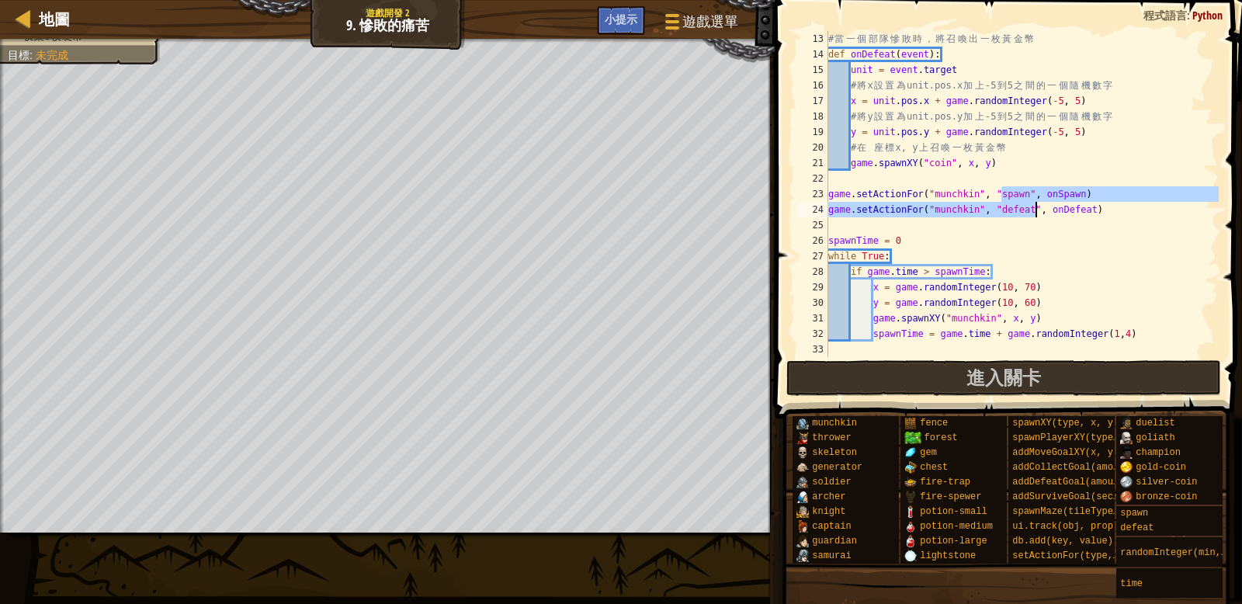
drag, startPoint x: 1005, startPoint y: 197, endPoint x: 1035, endPoint y: 209, distance: 32.4
click at [1035, 210] on div "# 當 一 個 部 隊 慘 敗 時 ， 將 召 喚 出 一 枚 黃 金 幣 def onDefeat ( event ) : unit = event . t…" at bounding box center [1022, 209] width 394 height 357
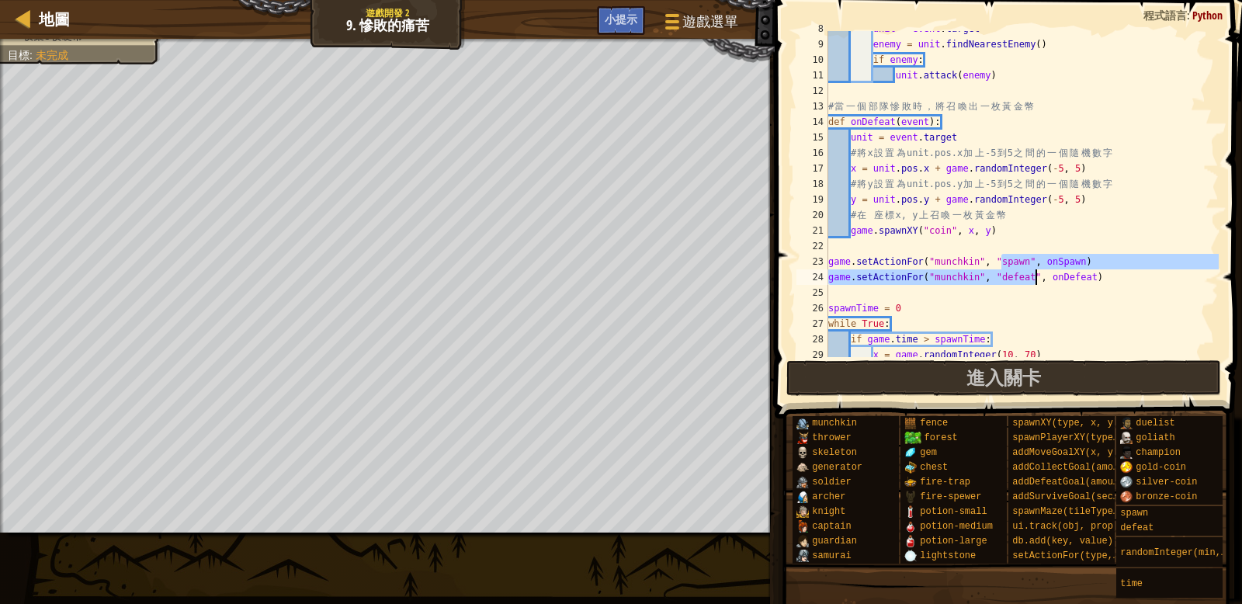
scroll to position [120, 0]
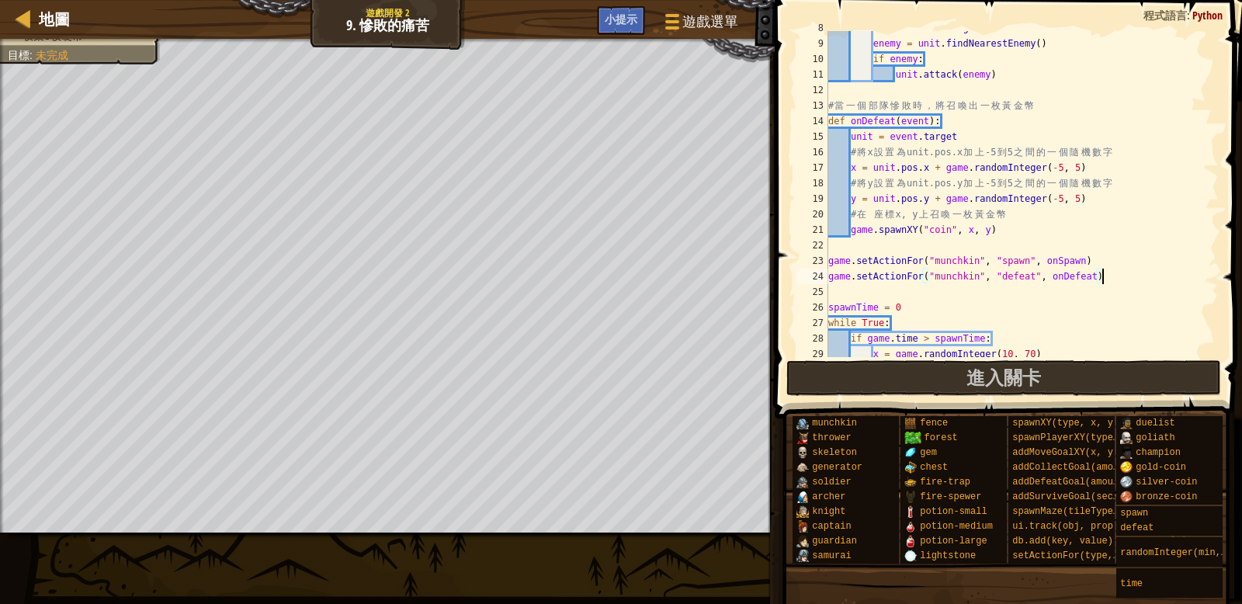
click at [1104, 279] on div "unit = event . target enemy = unit . findNearestEnemy ( ) if enemy : unit . att…" at bounding box center [1022, 198] width 394 height 357
click at [973, 376] on span "進入關卡" at bounding box center [1003, 377] width 75 height 25
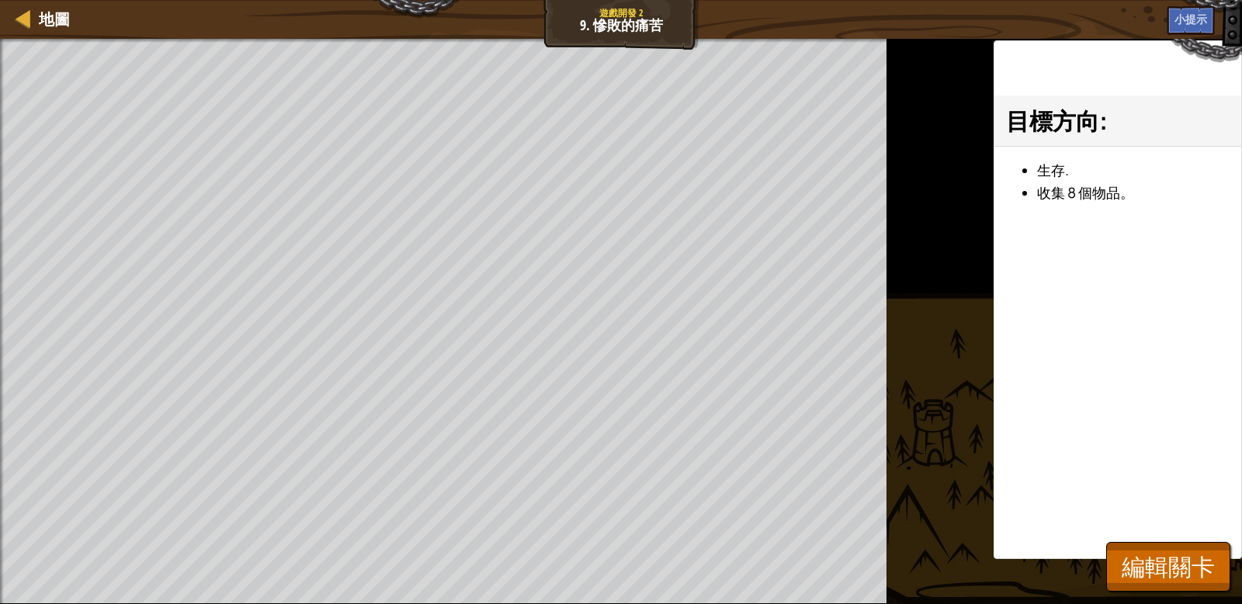
click at [449, 269] on div "地圖 遊戲開發 2 9. 慘敗的痛苦 遊戲選單 完成 小提示 1 הההההההההההההההההההההההההההההההההההההההההההההה…" at bounding box center [621, 302] width 1242 height 604
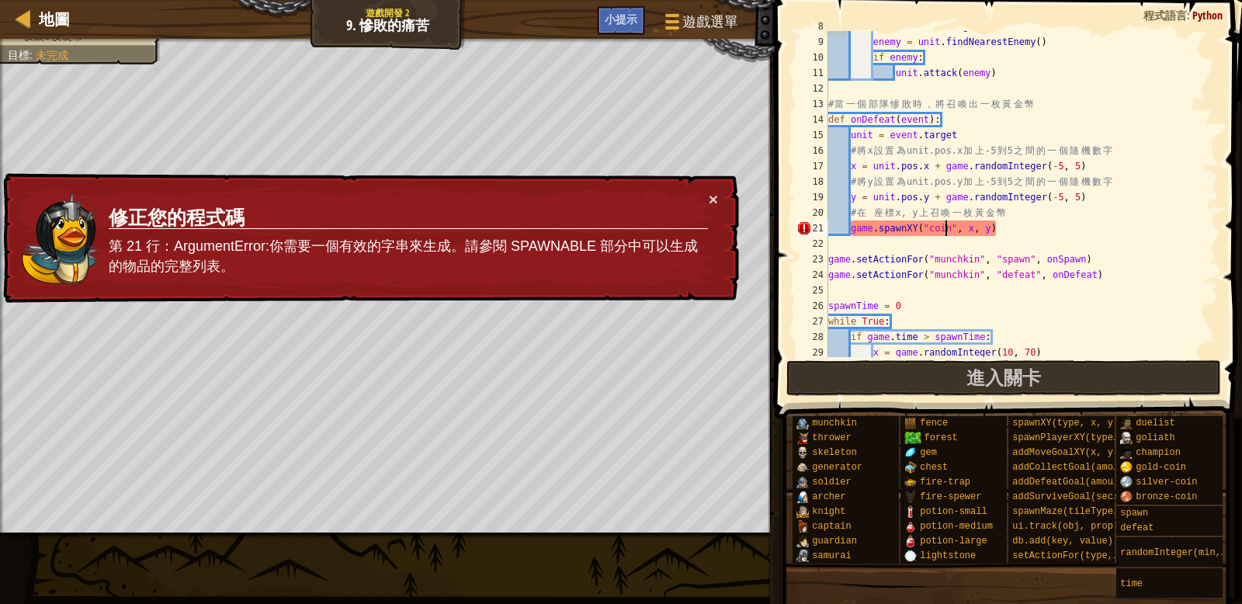
click at [948, 230] on div "unit = event . target enemy = unit . findNearestEnemy ( ) if enemy : unit . att…" at bounding box center [1022, 197] width 394 height 357
click at [950, 228] on div "unit = event . target enemy = unit . findNearestEnemy ( ) if enemy : unit . att…" at bounding box center [1022, 197] width 394 height 357
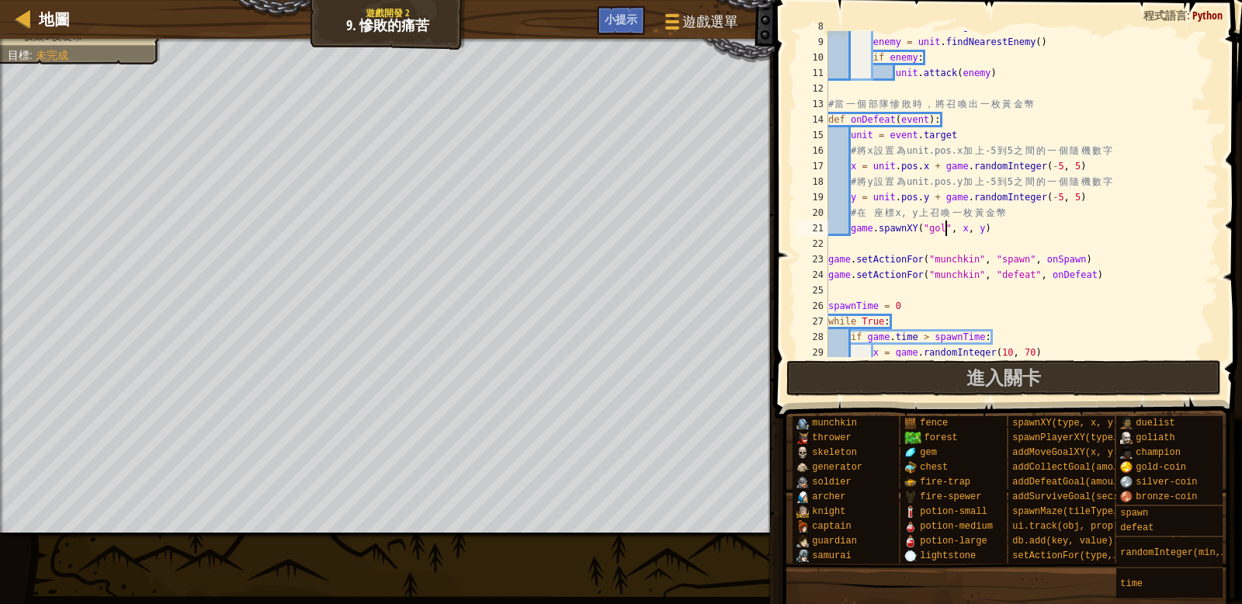
scroll to position [7, 9]
drag, startPoint x: 1089, startPoint y: 382, endPoint x: 951, endPoint y: 438, distance: 149.0
click at [1089, 382] on button "進入關卡" at bounding box center [1003, 378] width 435 height 36
click at [1056, 396] on span at bounding box center [1010, 187] width 480 height 464
click at [1047, 387] on button "進入關卡" at bounding box center [1003, 378] width 435 height 36
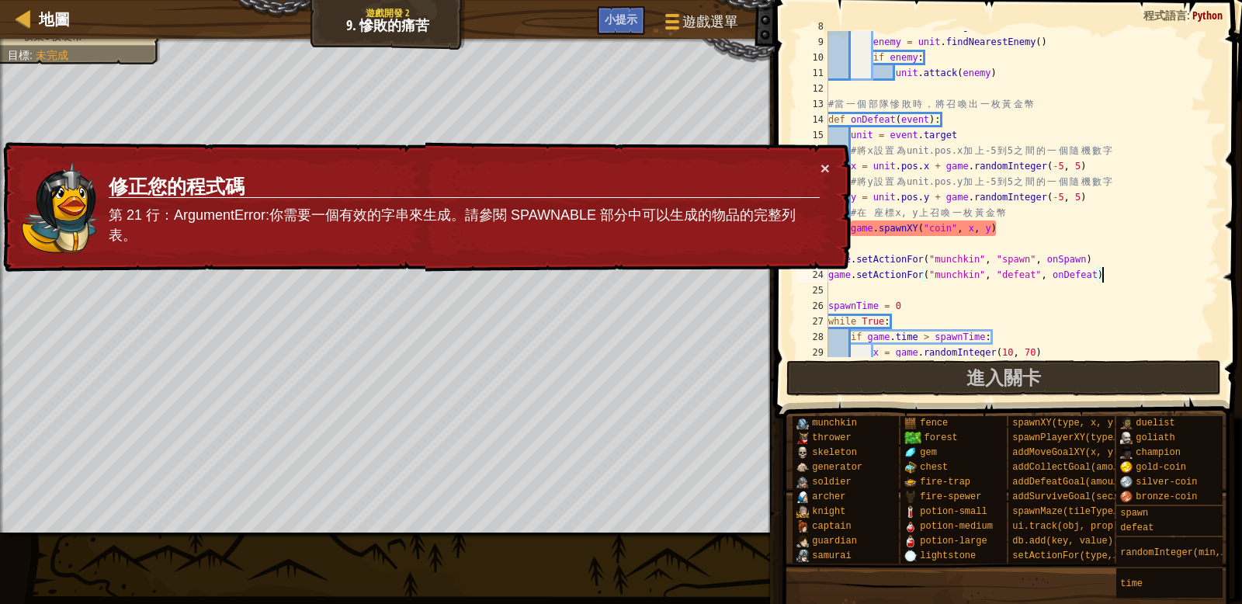
click at [1138, 269] on div "unit = event . target enemy = unit . findNearestEnemy ( ) if enemy : unit . att…" at bounding box center [1022, 197] width 394 height 357
click at [823, 163] on button "×" at bounding box center [824, 168] width 9 height 16
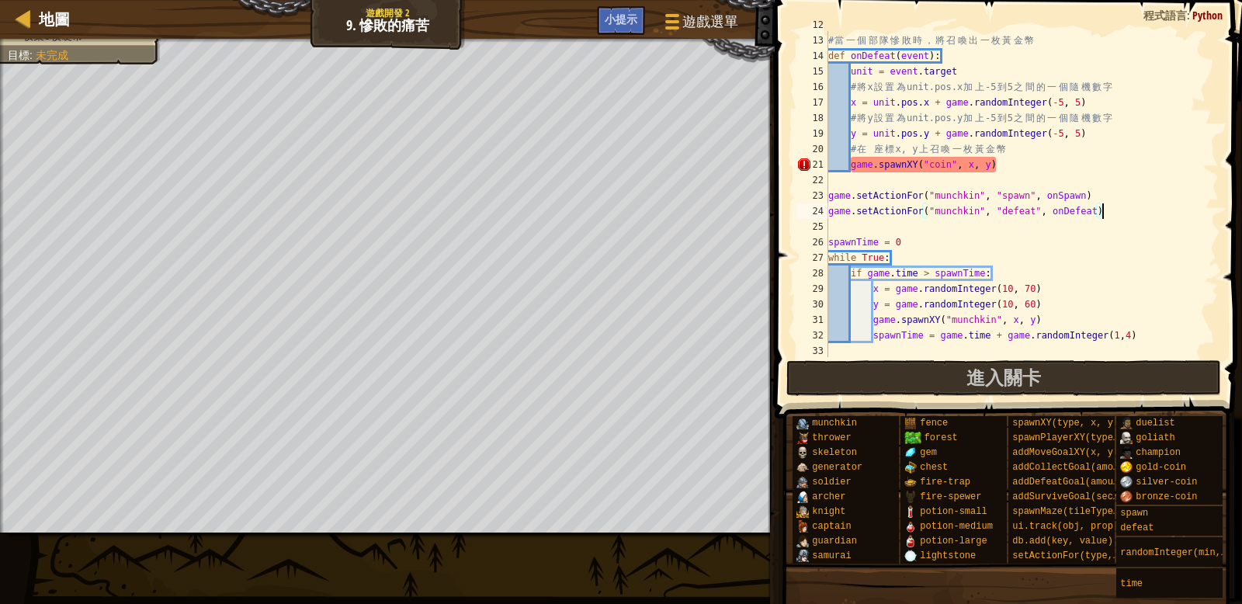
scroll to position [182, 0]
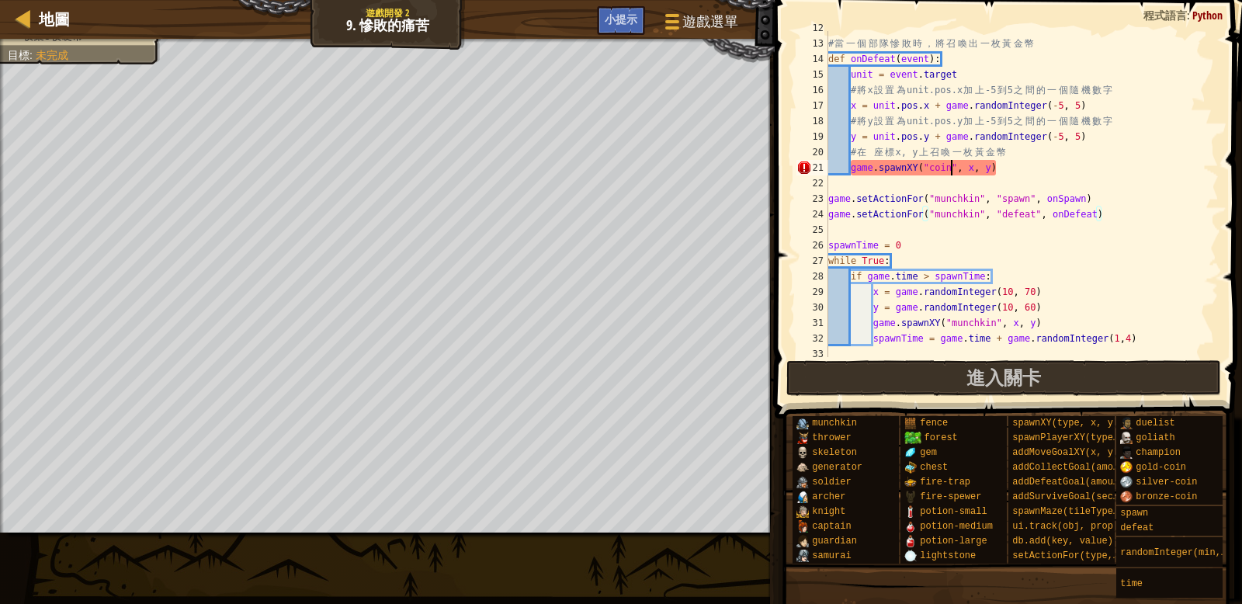
click at [948, 167] on div "# 當 一 個 部 隊 慘 敗 時 ， 將 召 喚 出 一 枚 黃 金 幣 def onDefeat ( event ) : unit = event . t…" at bounding box center [1022, 198] width 394 height 357
click at [931, 169] on div "# 當 一 個 部 隊 慘 敗 時 ， 將 召 喚 出 一 枚 黃 金 幣 def onDefeat ( event ) : unit = event . t…" at bounding box center [1022, 198] width 394 height 357
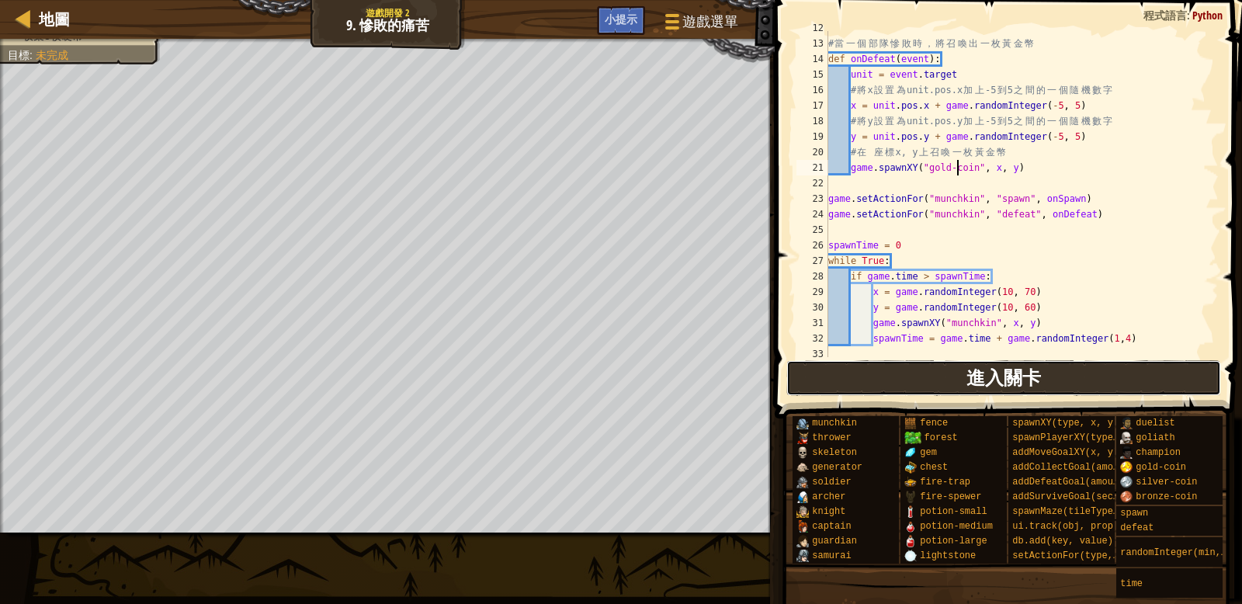
click at [995, 378] on span "進入關卡" at bounding box center [1003, 377] width 75 height 25
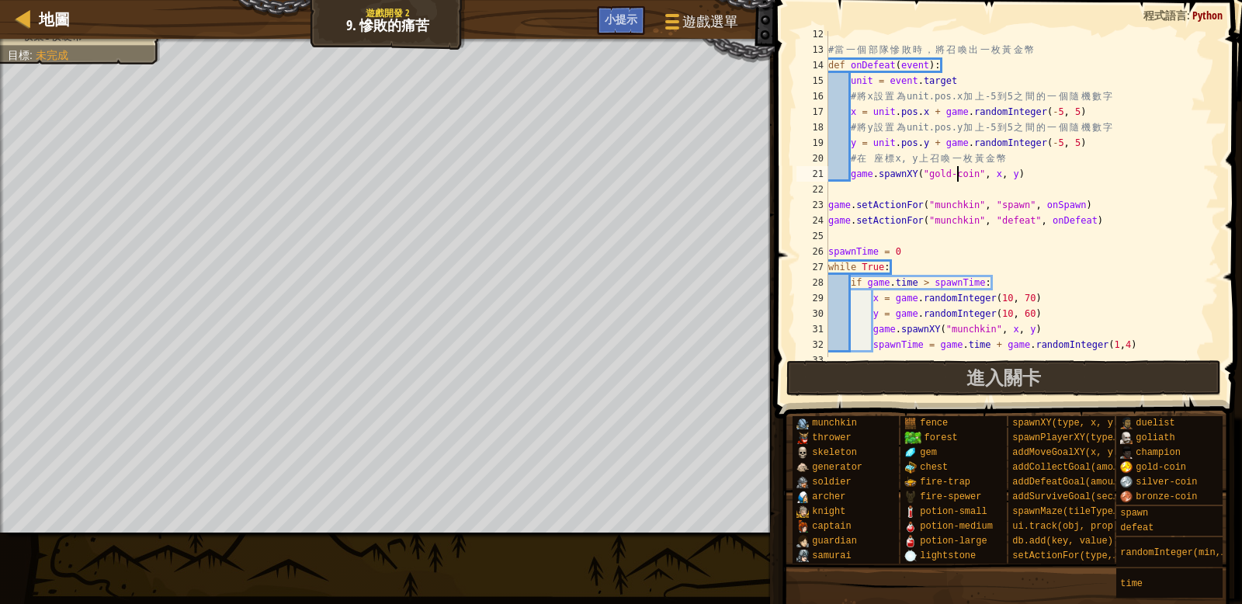
scroll to position [0, 0]
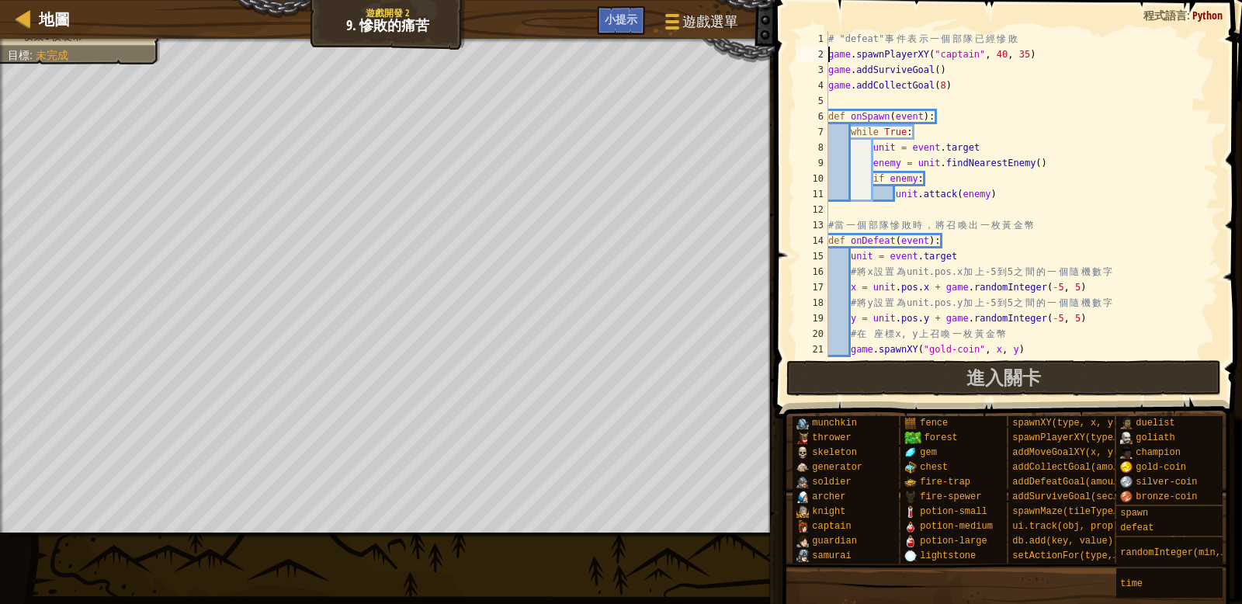
drag, startPoint x: 830, startPoint y: 55, endPoint x: 891, endPoint y: 72, distance: 63.6
click at [830, 56] on div "# "defeat" 事 件 表 示 一 個 部 隊 已 經 慘 敗 game . spawnPlayerXY ( "captain" , 40 , 35 )…" at bounding box center [1022, 209] width 394 height 357
click at [866, 54] on div "# "defeat" 事 件 表 示 一 個 部 隊 已 經 慘 敗 playler = game . spawnPlayerXY ( "captain" ,…" at bounding box center [1022, 209] width 394 height 357
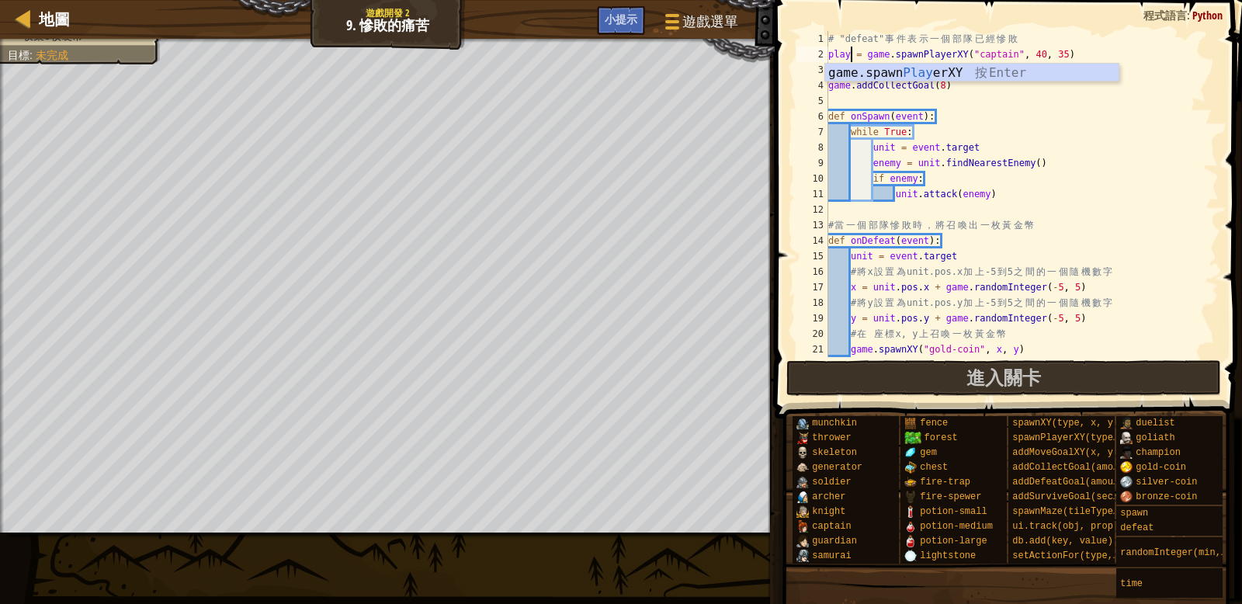
scroll to position [7, 2]
click at [1039, 117] on div "# "defeat" 事 件 表 示 一 個 部 隊 已 經 慘 敗 player = game . spawnPlayerXY ( "captain" , …" at bounding box center [1022, 209] width 394 height 357
click at [1101, 54] on div "# "defeat" 事 件 表 示 一 個 部 隊 已 經 慘 敗 player = game . spawnPlayerXY ( "captain" , …" at bounding box center [1022, 209] width 394 height 357
type textarea "player = game.spawnPlayerXY("captain", 40, 35)"
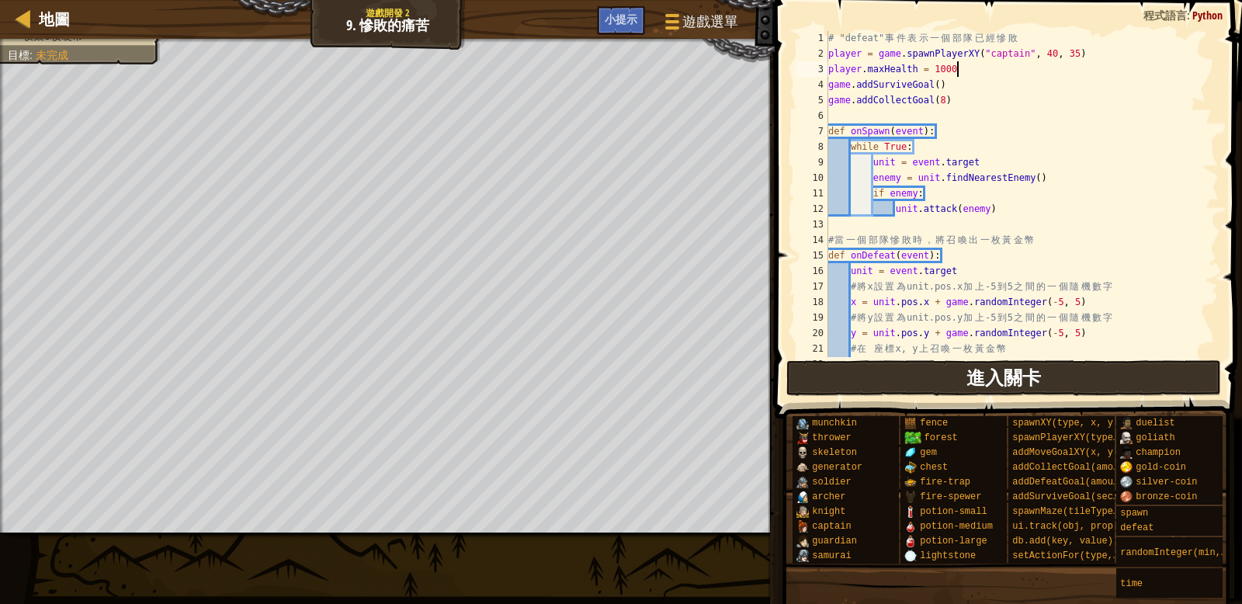
scroll to position [1, 0]
type textarea "player.maxHealth = 1000"
click at [1035, 380] on span "進入關卡" at bounding box center [1003, 377] width 75 height 25
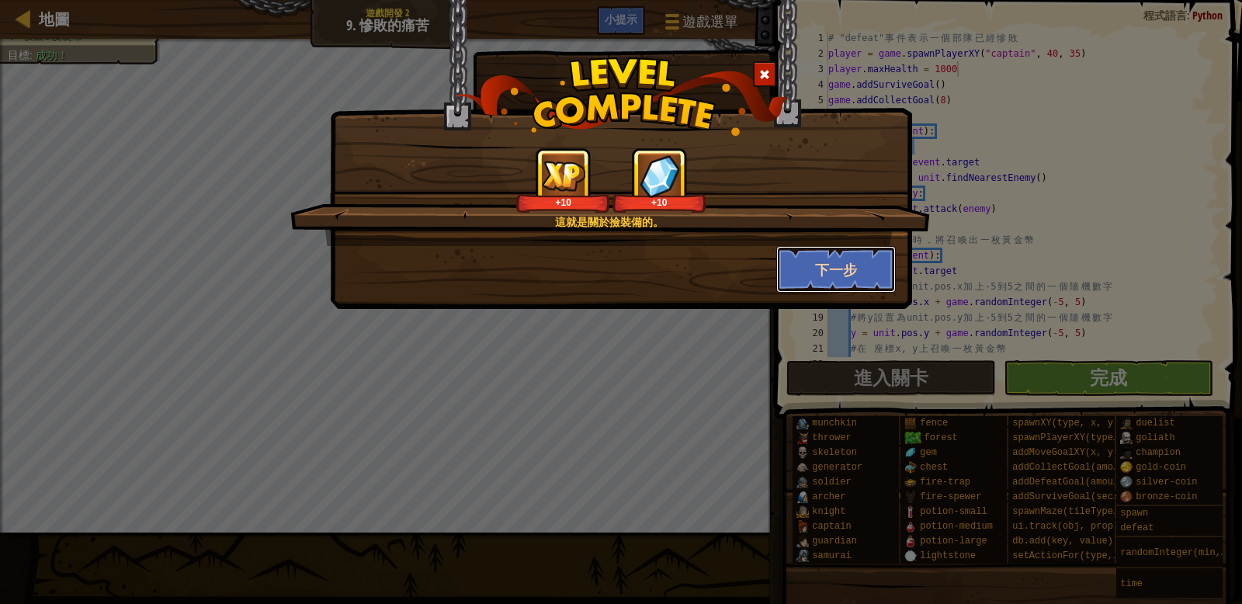
click at [867, 279] on button "下一步" at bounding box center [836, 269] width 120 height 47
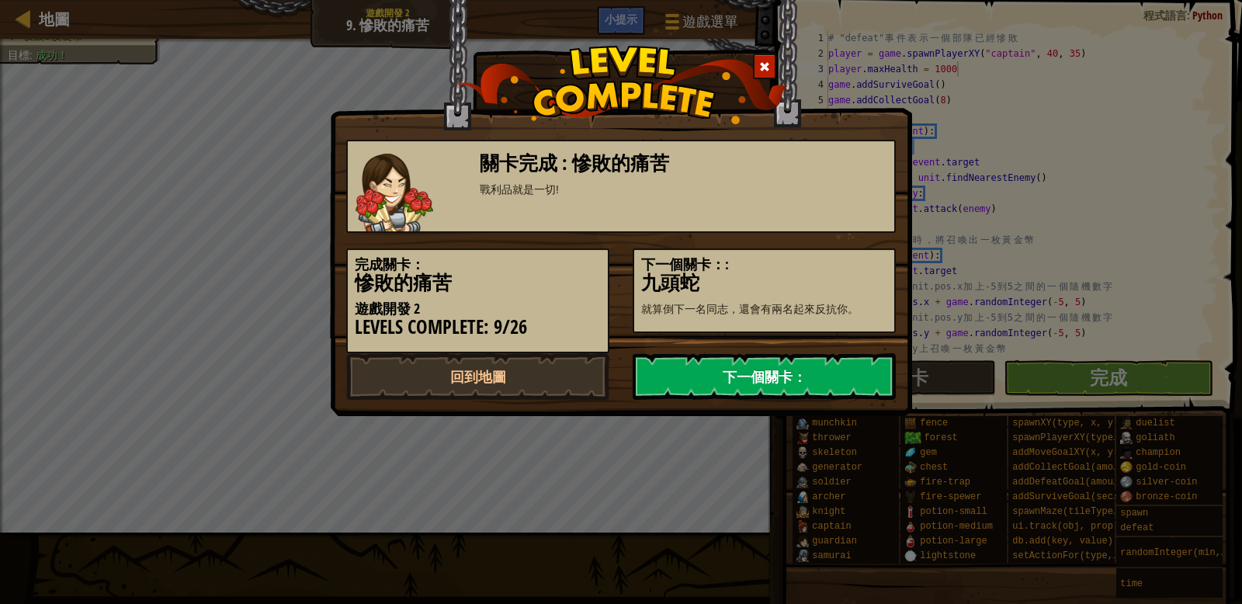
click at [814, 368] on link "下一個關卡：" at bounding box center [764, 376] width 263 height 47
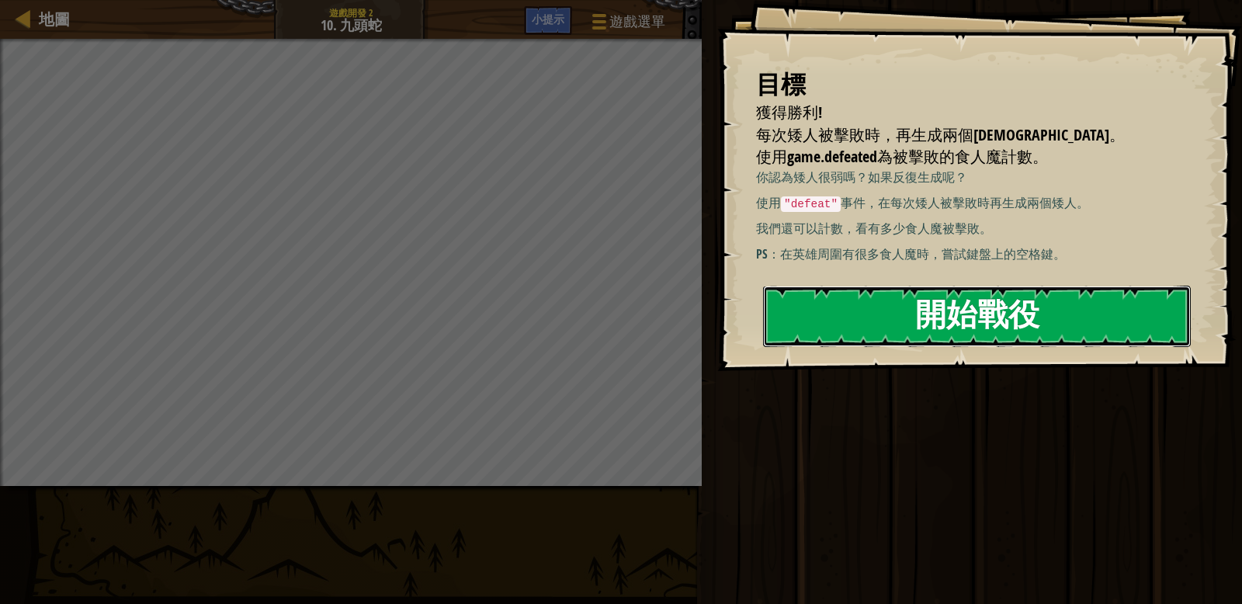
click at [895, 329] on button "開始戰役" at bounding box center [977, 316] width 428 height 61
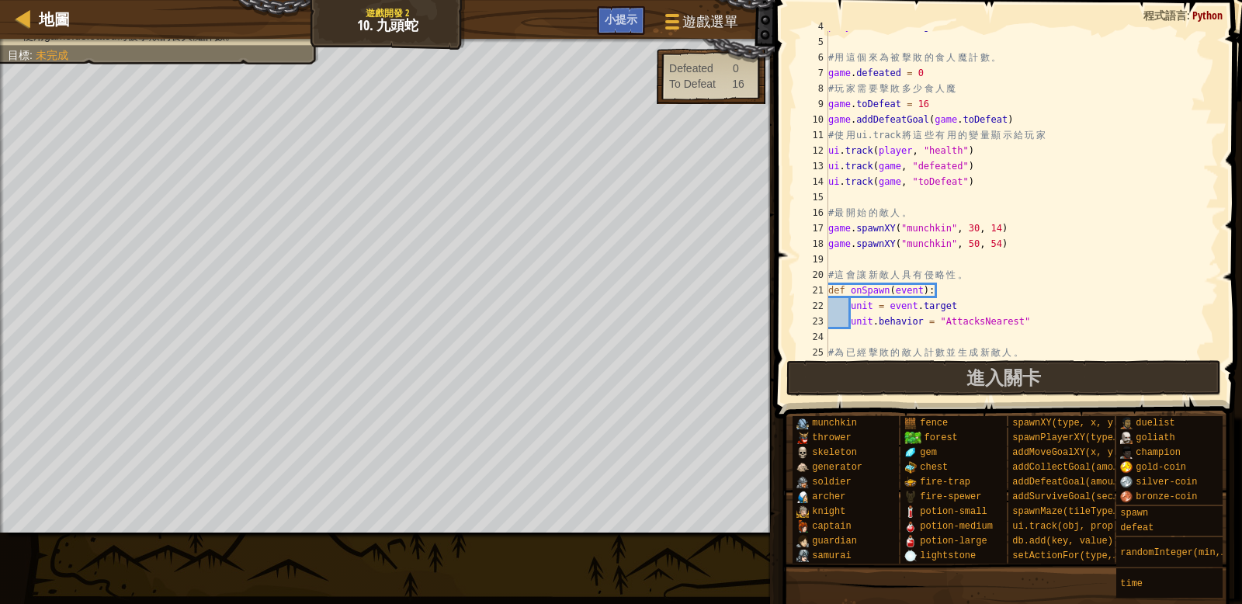
scroll to position [59, 0]
drag, startPoint x: 923, startPoint y: 151, endPoint x: 969, endPoint y: 152, distance: 46.6
click at [969, 152] on div "player . attackDamage = 20 # 用 這 個 來 為 被 擊 敗 的 食 人 魔 計 數 。 game . defeated = 0 …" at bounding box center [1022, 197] width 394 height 357
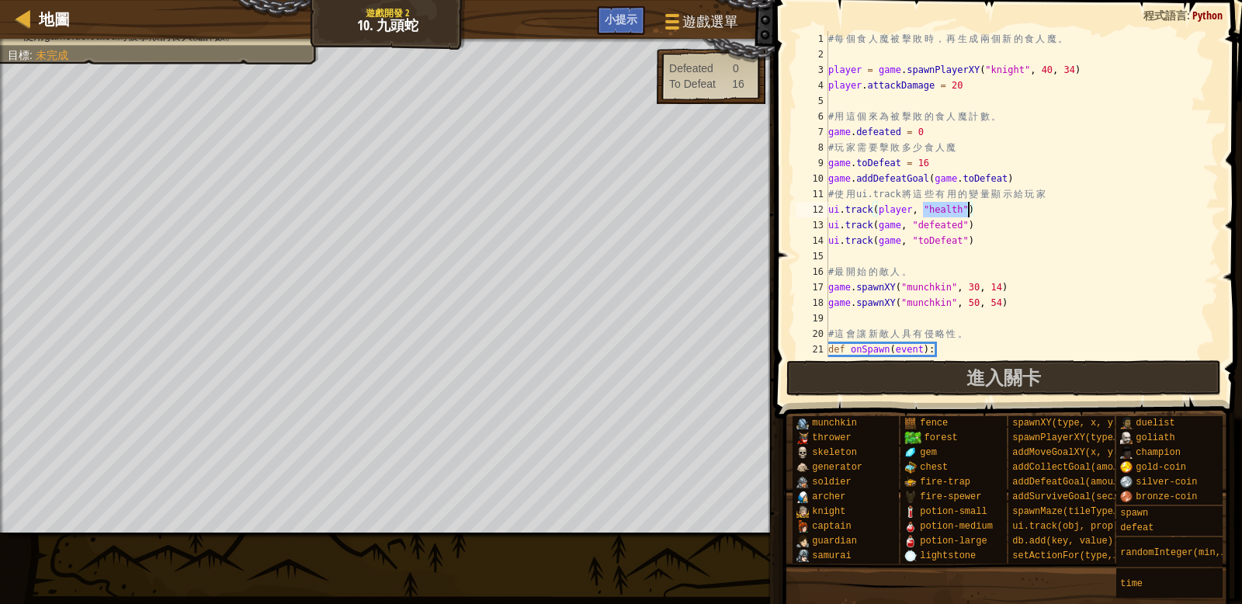
scroll to position [0, 0]
click at [967, 370] on span "進入關卡" at bounding box center [1003, 377] width 75 height 25
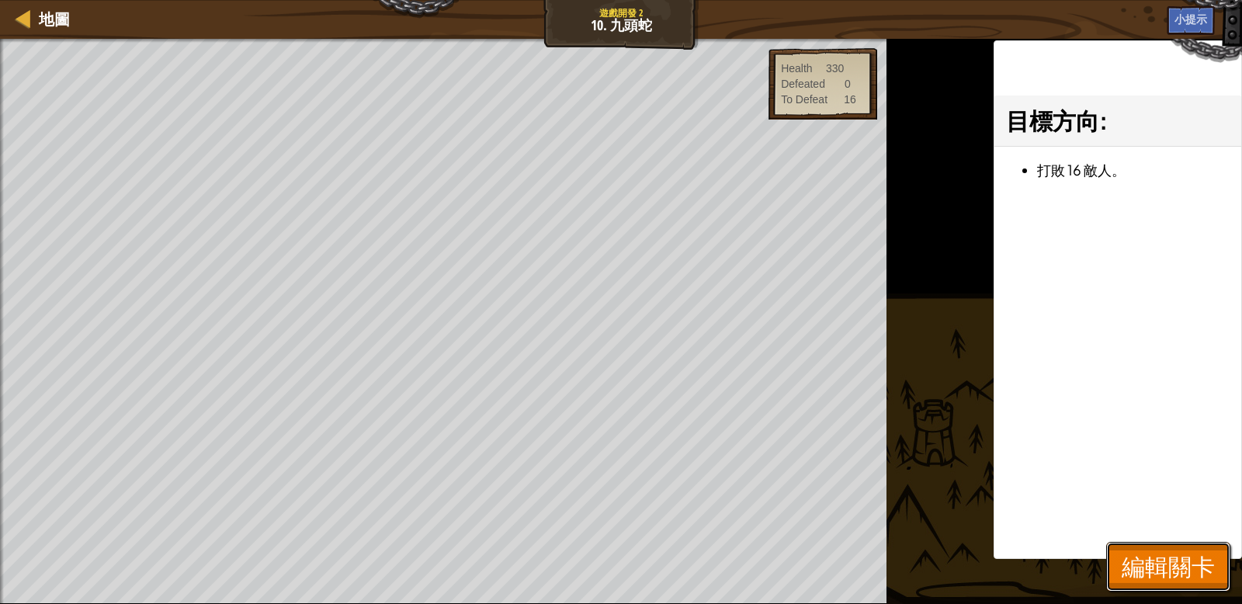
click at [1156, 556] on span "編輯關卡" at bounding box center [1168, 566] width 93 height 32
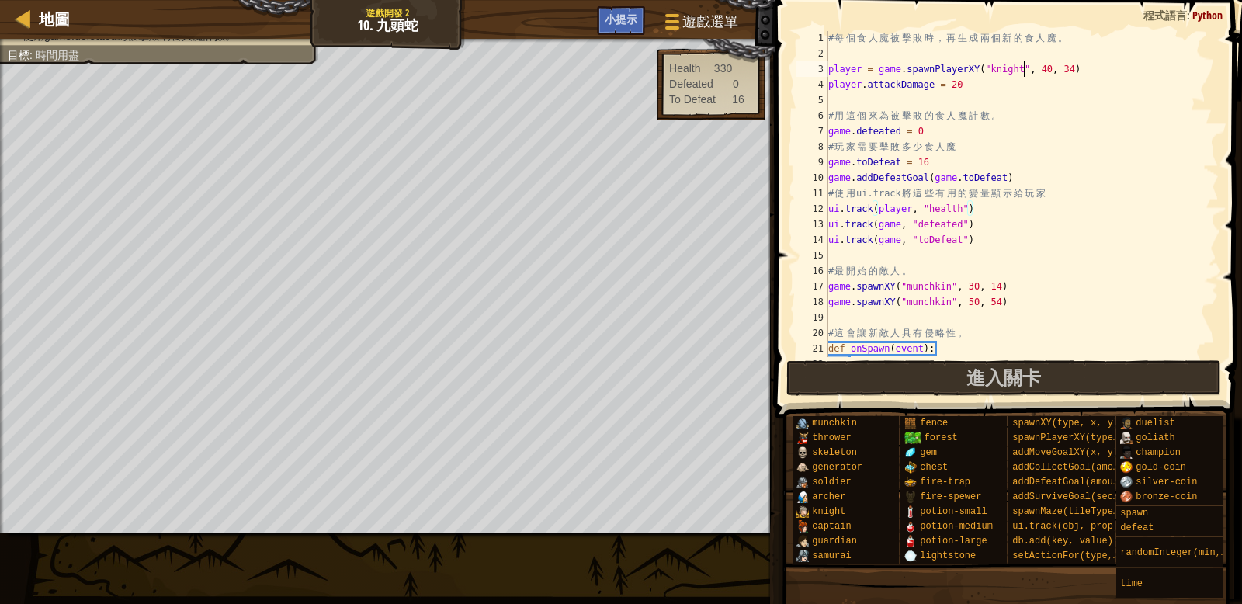
click at [1021, 73] on div "# 每 個 食 人 魔 被 擊 敗 時 ， 再 生 成 兩 個 新 的 食 人 魔 。 player = game . spawnPlayerXY ( "kn…" at bounding box center [1022, 208] width 394 height 357
click at [1043, 201] on div "# 每 個 食 人 魔 被 擊 敗 時 ， 再 生 成 兩 個 新 的 食 人 魔 。 player = game . spawnPlayerXY ( "kn…" at bounding box center [1022, 209] width 394 height 357
type textarea "# 使用ui.track將這些有用的變量顯示給玩家"
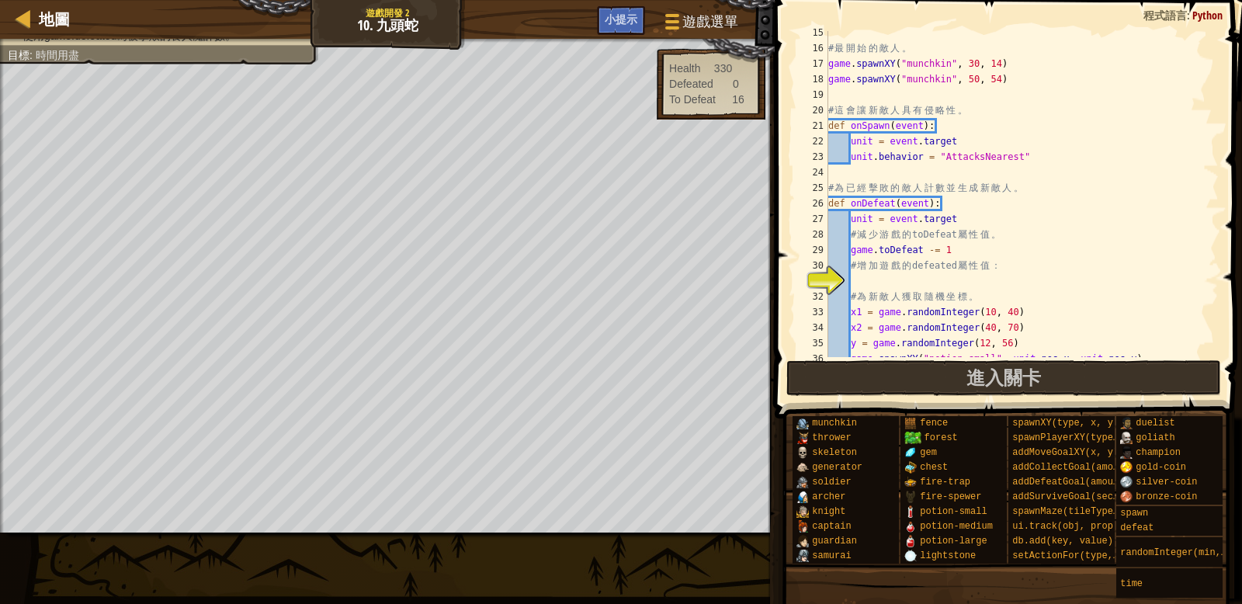
scroll to position [224, 0]
click at [882, 285] on div "# 最 開 始 的 敵 人 。 game . spawnXY ( "munchkin" , 30 , 14 ) game . spawnXY ( "munch…" at bounding box center [1022, 202] width 394 height 357
drag, startPoint x: 853, startPoint y: 251, endPoint x: 955, endPoint y: 249, distance: 102.5
click at [955, 249] on div "# 最 開 始 的 敵 人 。 game . spawnXY ( "munchkin" , 30 , 14 ) game . spawnXY ( "munch…" at bounding box center [1022, 202] width 394 height 357
type textarea "game.toDefeat -= 1"
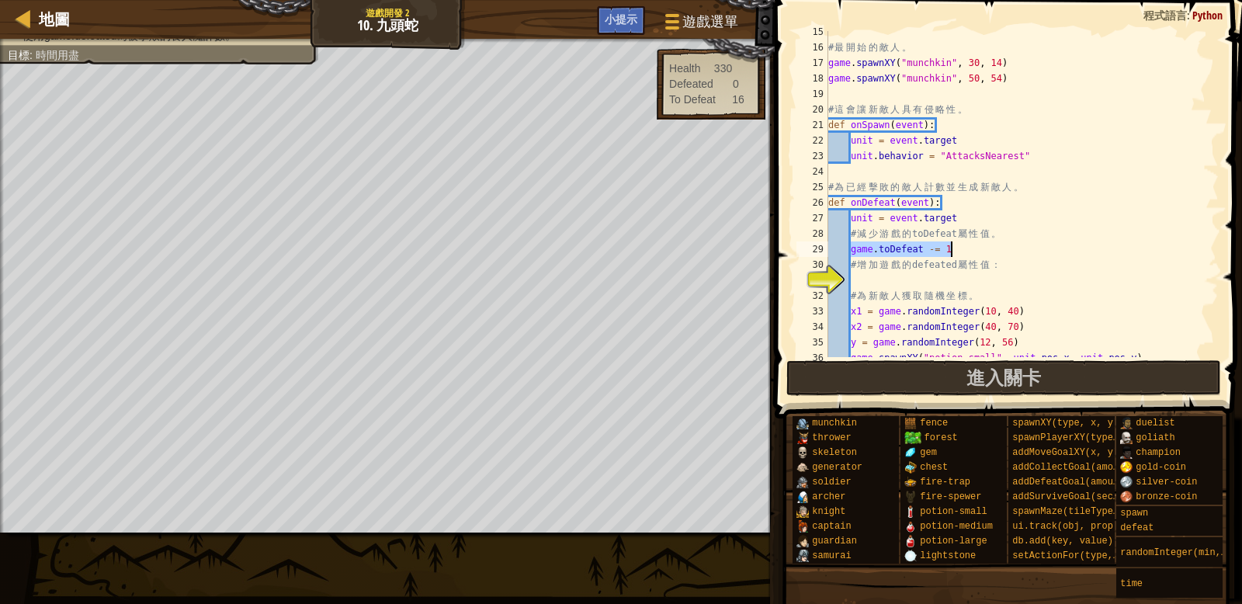
click at [869, 281] on div "# 最 開 始 的 敵 人 。 game . spawnXY ( "munchkin" , 30 , 14 ) game . spawnXY ( "munch…" at bounding box center [1022, 202] width 394 height 357
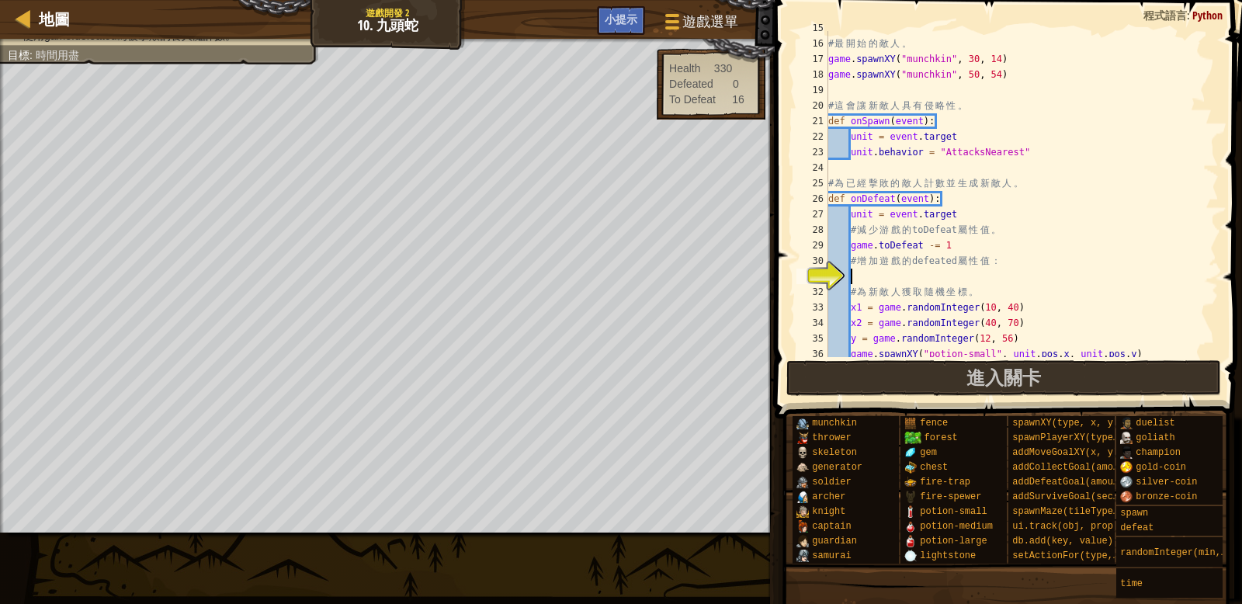
scroll to position [229, 0]
paste textarea "game.toDefeat -= 1"
click at [889, 275] on div "# 最 開 始 的 敵 人 。 game . spawnXY ( "munchkin" , 30 , 14 ) game . spawnXY ( "munch…" at bounding box center [1022, 197] width 394 height 357
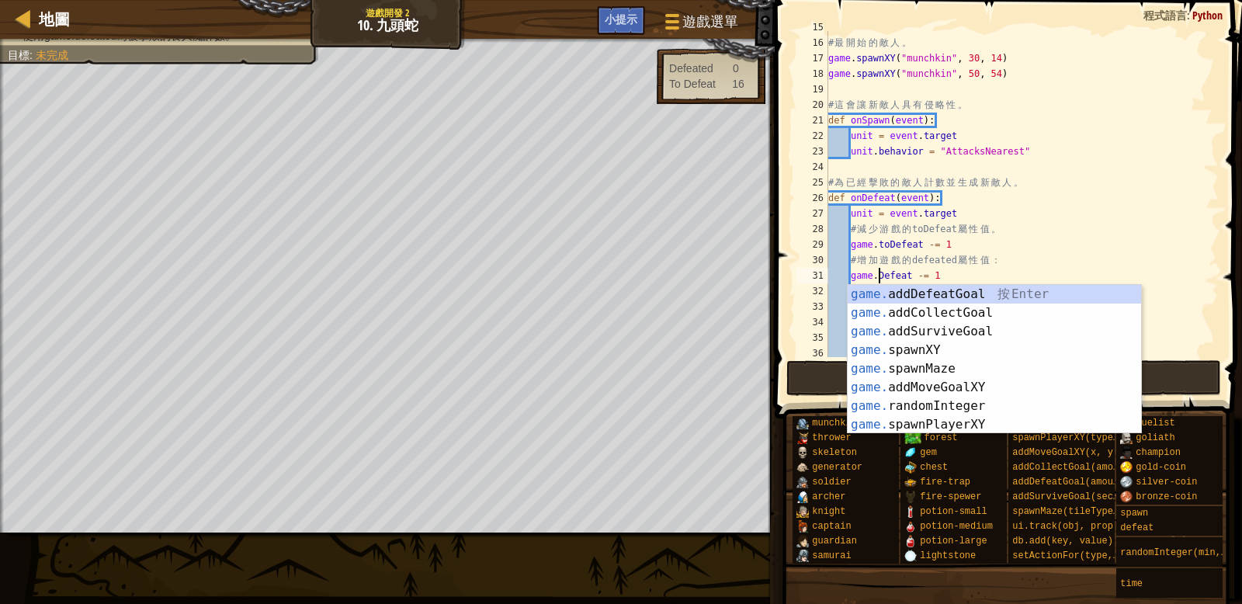
click at [910, 277] on div "# 最 開 始 的 敵 人 。 game . spawnXY ( "munchkin" , 30 , 14 ) game . spawnXY ( "munch…" at bounding box center [1022, 197] width 394 height 357
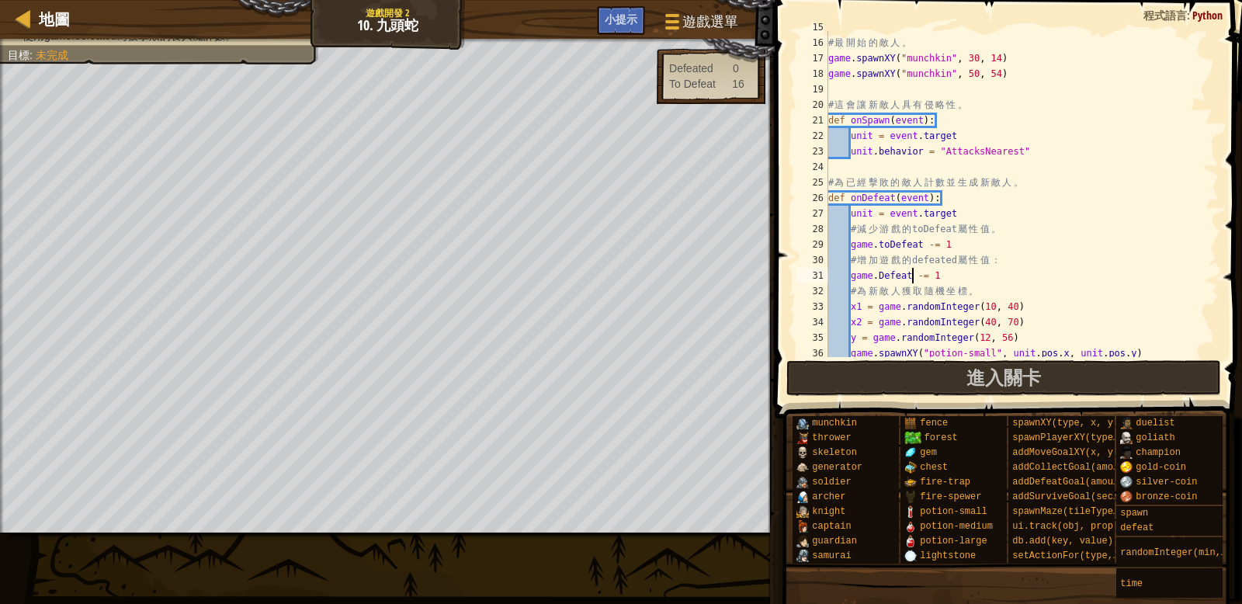
scroll to position [7, 7]
click at [886, 276] on div "# 最 開 始 的 敵 人 。 game . spawnXY ( "munchkin" , 30 , 14 ) game . spawnXY ( "munch…" at bounding box center [1022, 197] width 394 height 357
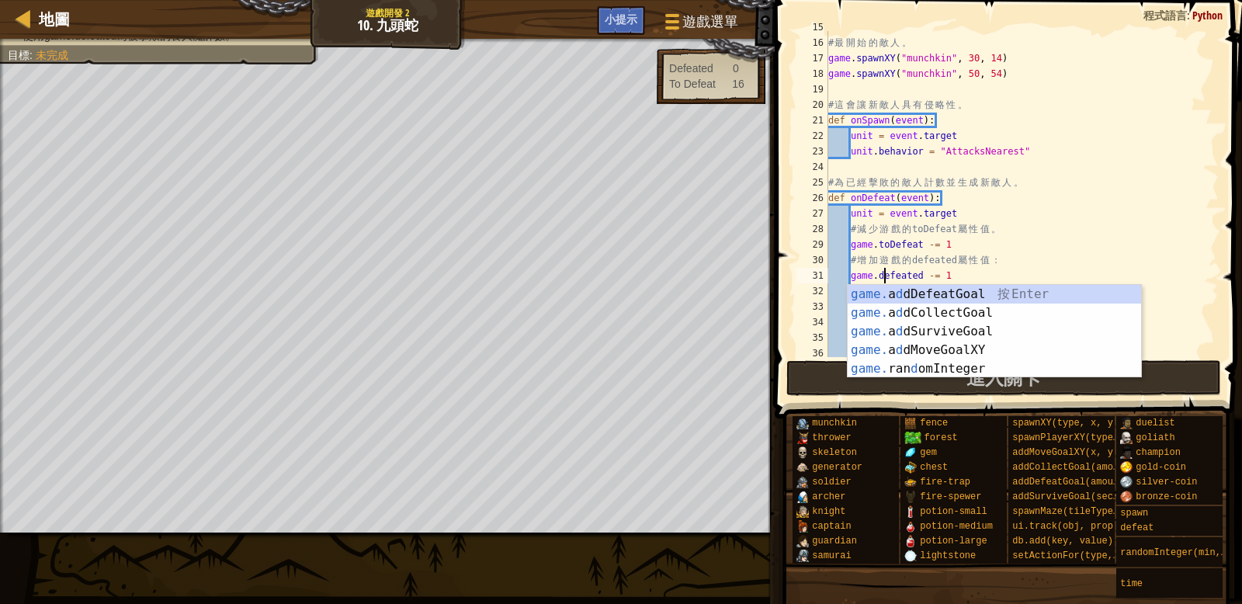
scroll to position [7, 5]
click at [960, 275] on div "# 最 開 始 的 敵 人 。 game . spawnXY ( "munchkin" , 30 , 14 ) game . spawnXY ( "munch…" at bounding box center [1022, 197] width 394 height 357
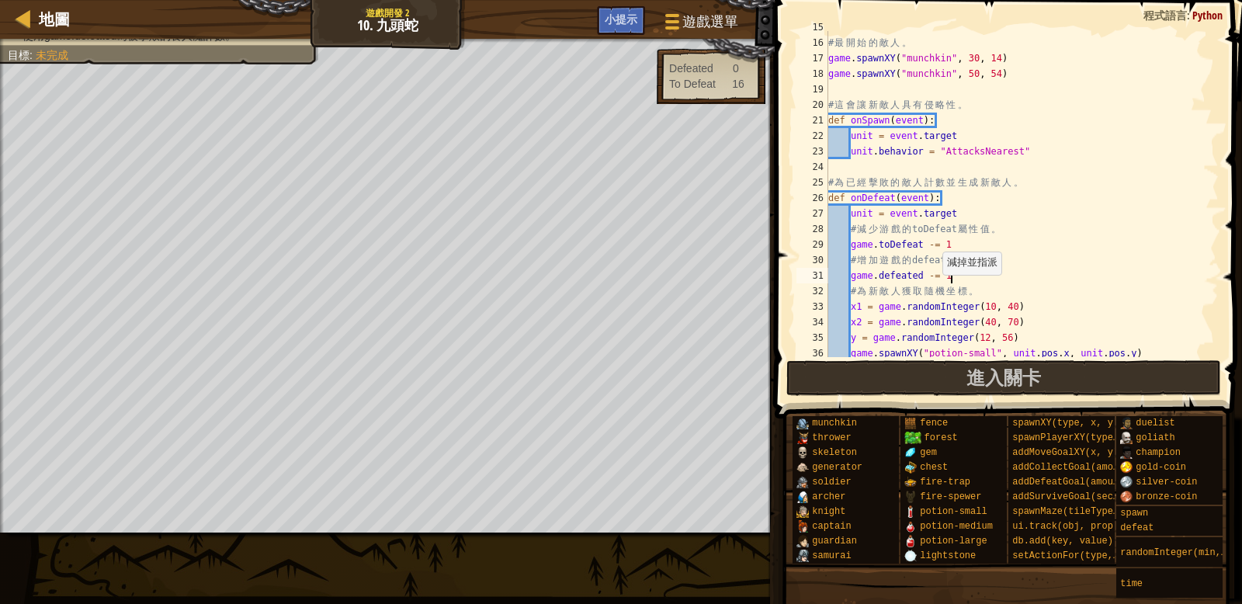
click at [935, 279] on div "# 最 開 始 的 敵 人 。 game . spawnXY ( "munchkin" , 30 , 14 ) game . spawnXY ( "munch…" at bounding box center [1022, 197] width 394 height 357
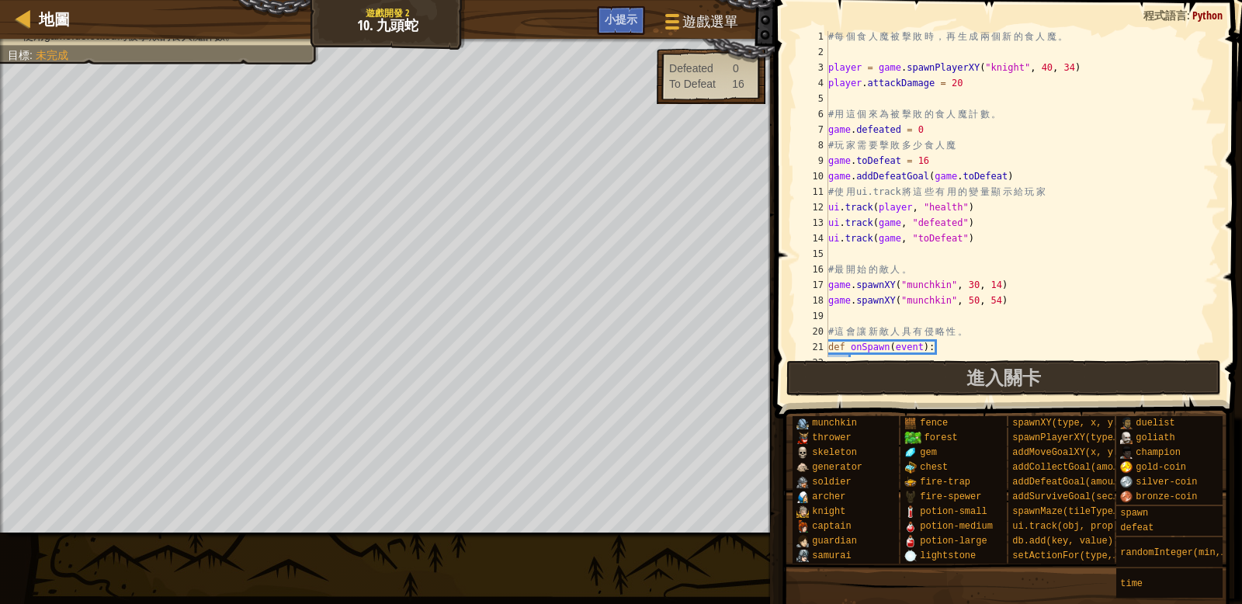
scroll to position [0, 0]
drag, startPoint x: 830, startPoint y: 165, endPoint x: 928, endPoint y: 166, distance: 98.6
click at [928, 166] on div "# 每 個 食 人 魔 被 擊 敗 時 ， 再 生 成 兩 個 新 的 食 人 魔 。 player = game . spawnPlayerXY ( "kn…" at bounding box center [1022, 209] width 394 height 357
type textarea "game.toDefeat = 16"
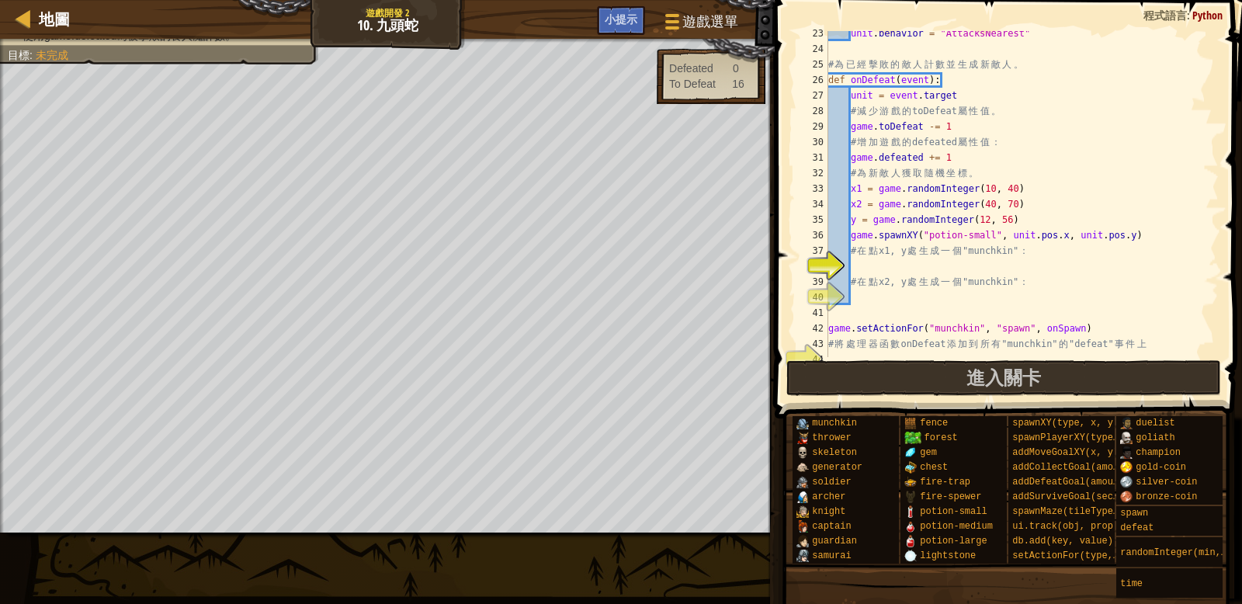
scroll to position [347, 0]
click at [904, 270] on div "unit . behavior = "AttacksNearest" # 為 已 經 擊 敗 的 敵 人 計 數 並 生 成 新 敵 人 。 def onDe…" at bounding box center [1022, 204] width 394 height 357
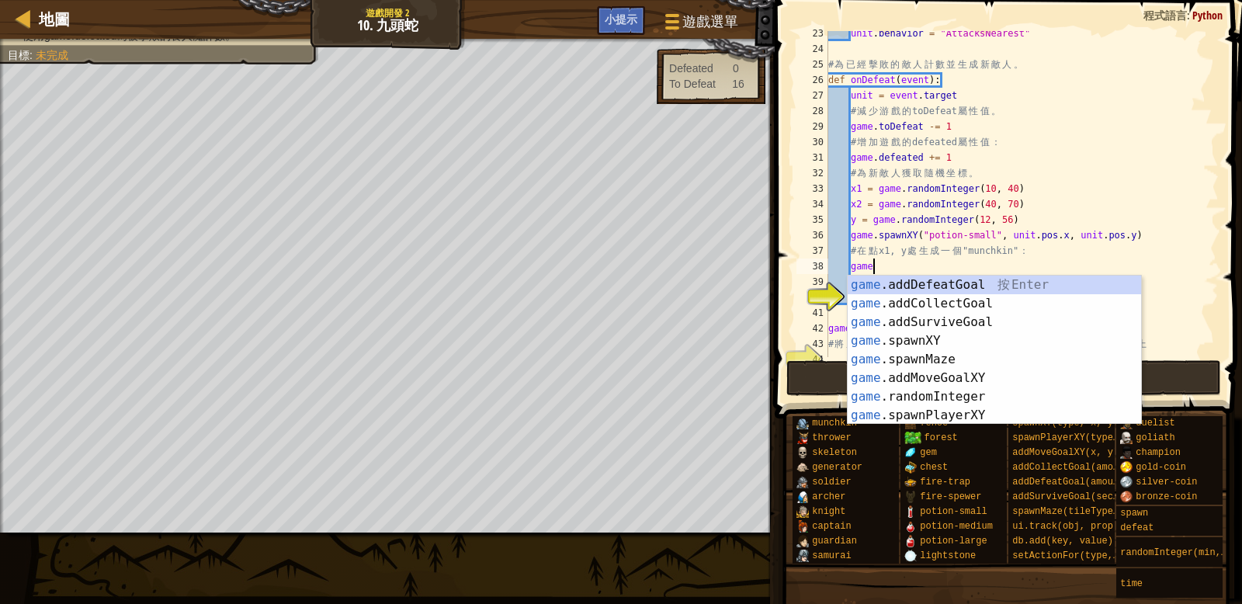
scroll to position [7, 2]
click at [1015, 338] on div "game .addDefeatGoal 按 Enter game .addCollectGoal 按 Enter game .addSurviveGoal 按…" at bounding box center [994, 369] width 293 height 186
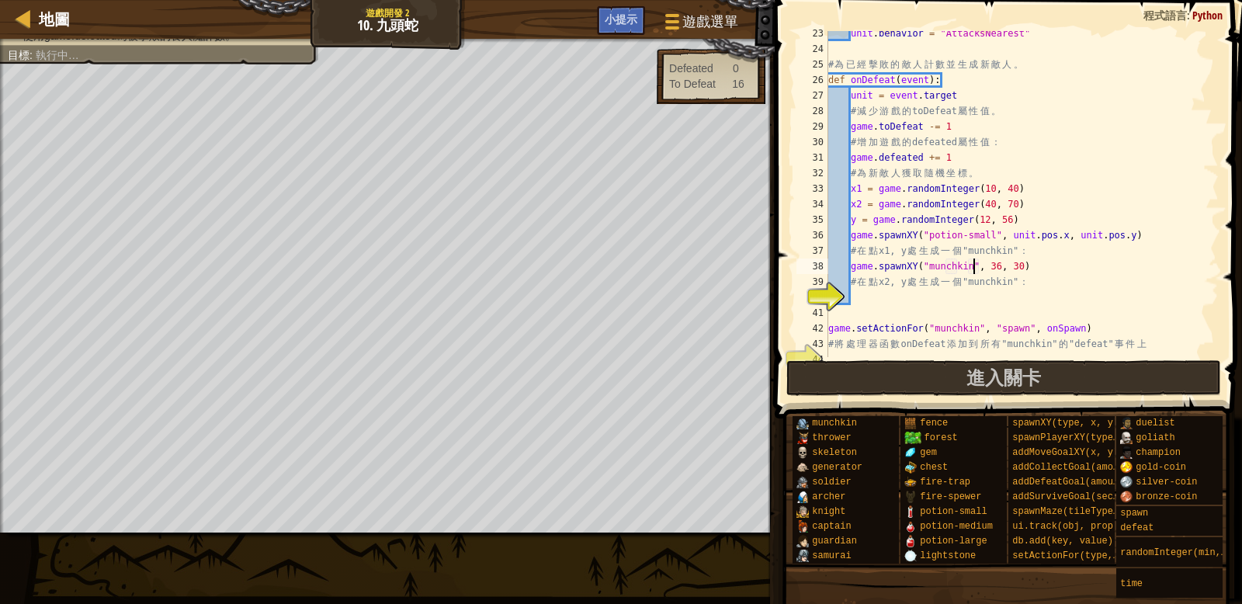
scroll to position [7, 12]
click at [1000, 269] on div "unit . behavior = "AttacksNearest" # 為 已 經 擊 敗 的 敵 人 計 數 並 生 成 新 敵 人 。 def onDe…" at bounding box center [1022, 204] width 394 height 357
type textarea "game.spawnXY("munchkin", x1, y)"
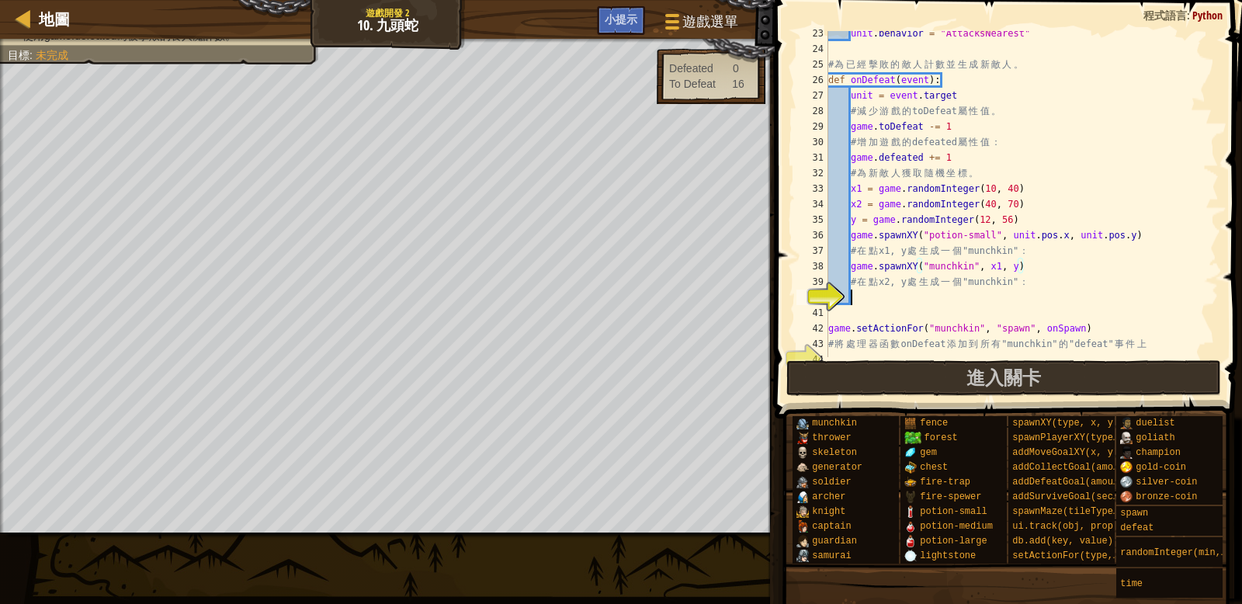
drag, startPoint x: 874, startPoint y: 295, endPoint x: 851, endPoint y: 279, distance: 28.4
click at [874, 295] on div "unit . behavior = "AttacksNearest" # 為 已 經 擊 敗 的 敵 人 計 數 並 生 成 新 敵 人 。 def onDe…" at bounding box center [1022, 204] width 394 height 357
drag, startPoint x: 852, startPoint y: 270, endPoint x: 1007, endPoint y: 268, distance: 155.2
click at [1035, 269] on div "unit . behavior = "AttacksNearest" # 為 已 經 擊 敗 的 敵 人 計 數 並 生 成 新 敵 人 。 def onDe…" at bounding box center [1022, 204] width 394 height 357
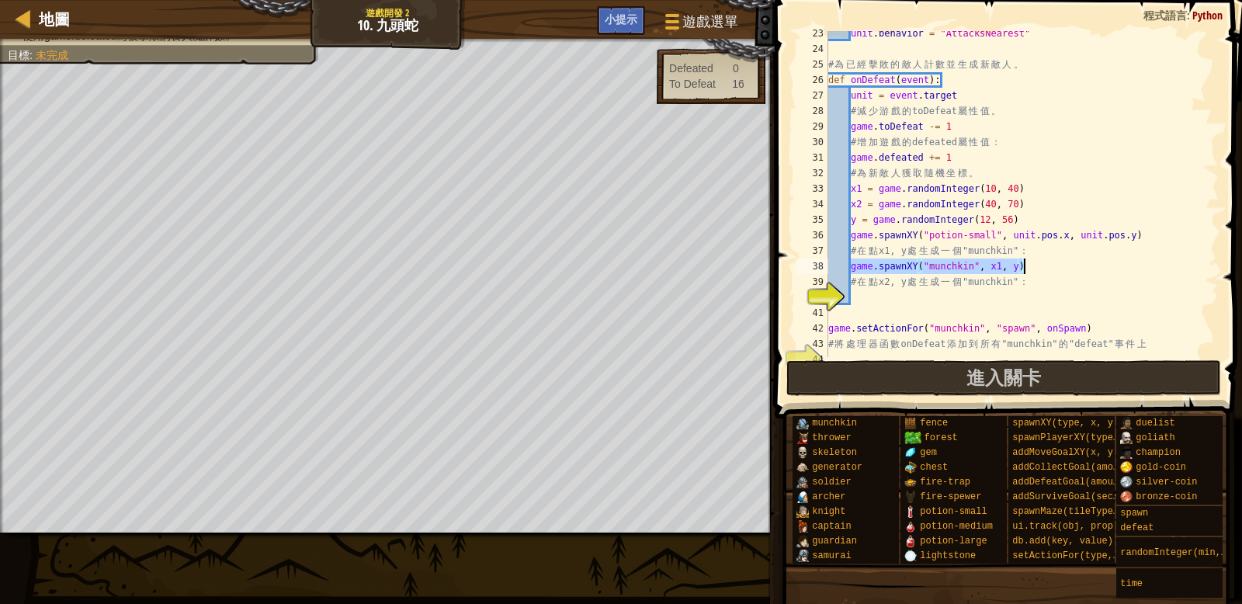
type textarea "game.spawnXY("munchkin", x1, y)"
click at [883, 294] on div "unit . behavior = "AttacksNearest" # 為 已 經 擊 敗 的 敵 人 計 數 並 生 成 新 敵 人 。 def onDe…" at bounding box center [1022, 204] width 394 height 357
paste textarea "game.spawnXY("munchkin", x1, y)"
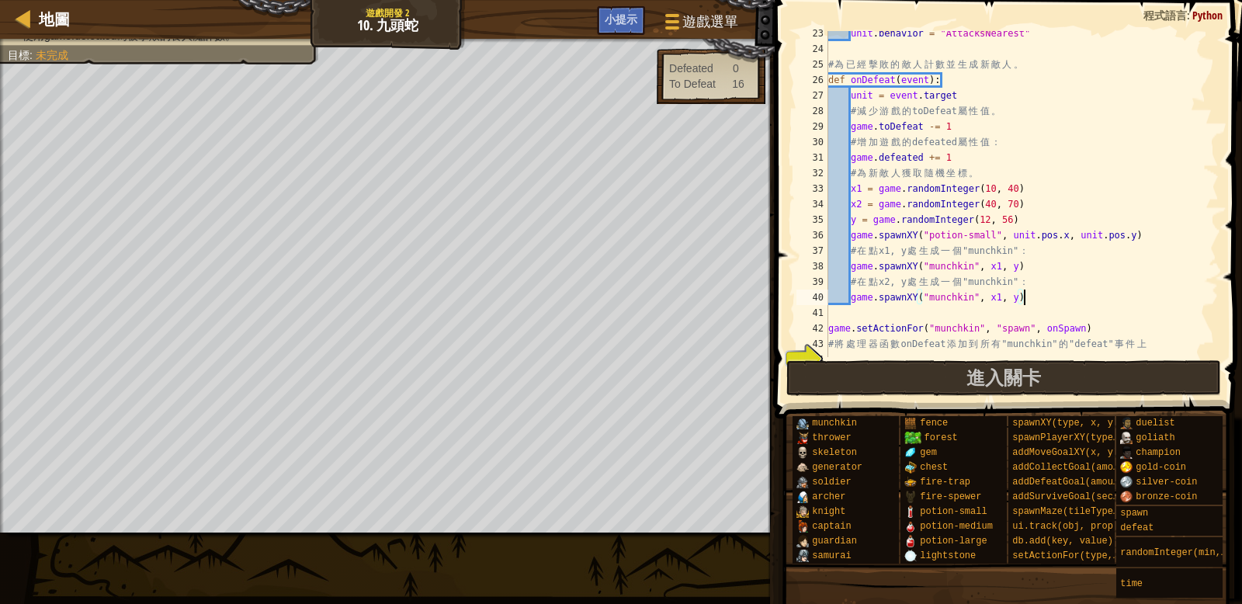
click at [1003, 297] on div "unit . behavior = "AttacksNearest" # 為 已 經 擊 敗 的 敵 人 計 數 並 生 成 新 敵 人 。 def onDe…" at bounding box center [1022, 204] width 394 height 357
type textarea "game.spawnXY("munchkin", x2, y)"
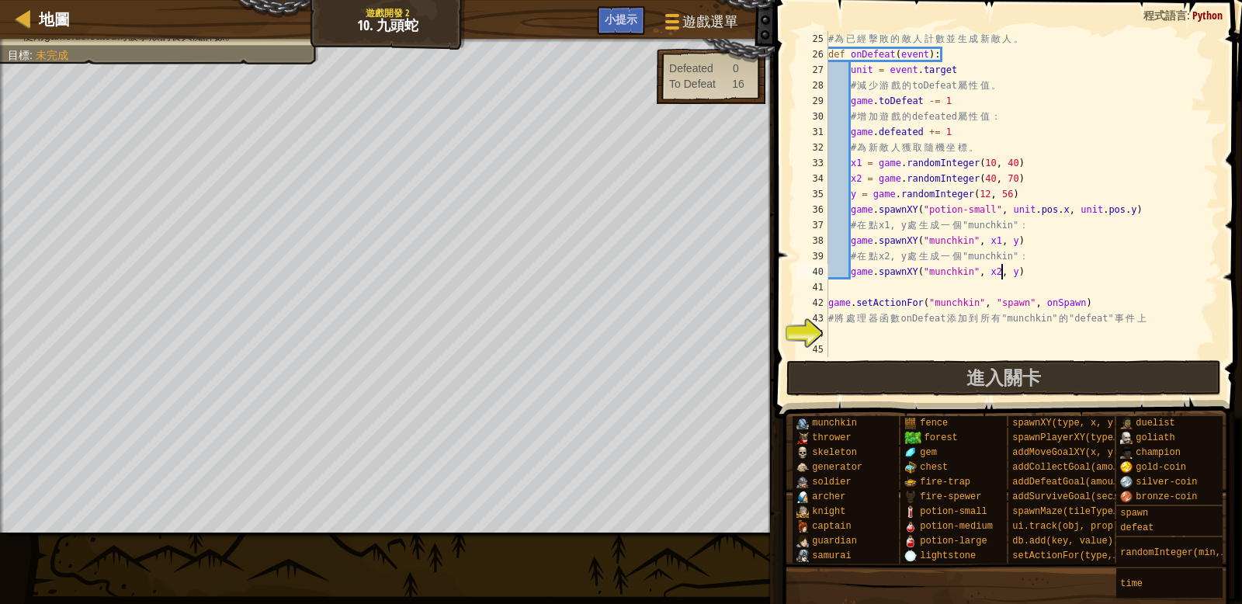
scroll to position [373, 0]
click at [868, 332] on div "# 為 已 經 擊 敗 的 敵 人 計 數 並 生 成 新 敵 人 。 def onDefeat ( event ) : unit = event . tar…" at bounding box center [1022, 209] width 394 height 357
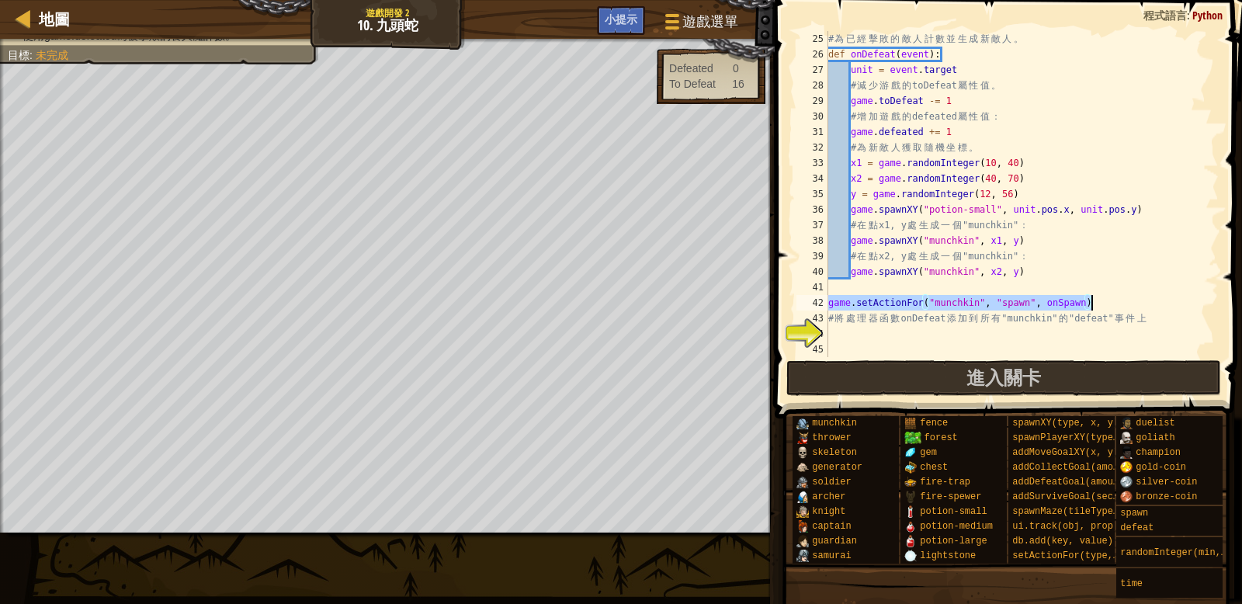
drag, startPoint x: 830, startPoint y: 303, endPoint x: 1043, endPoint y: 296, distance: 212.8
click at [1112, 299] on div "# 為 已 經 擊 敗 的 敵 人 計 數 並 生 成 新 敵 人 。 def onDefeat ( event ) : unit = event . tar…" at bounding box center [1022, 209] width 394 height 357
type textarea "game.setActionFor("munchkin", "spawn", onSpawn)"
click at [869, 331] on div "# 為 已 經 擊 敗 的 敵 人 計 數 並 生 成 新 敵 人 。 def onDefeat ( event ) : unit = event . tar…" at bounding box center [1022, 209] width 394 height 357
paste textarea "game.setActionFor("munchkin", "spawn", onSpawn)"
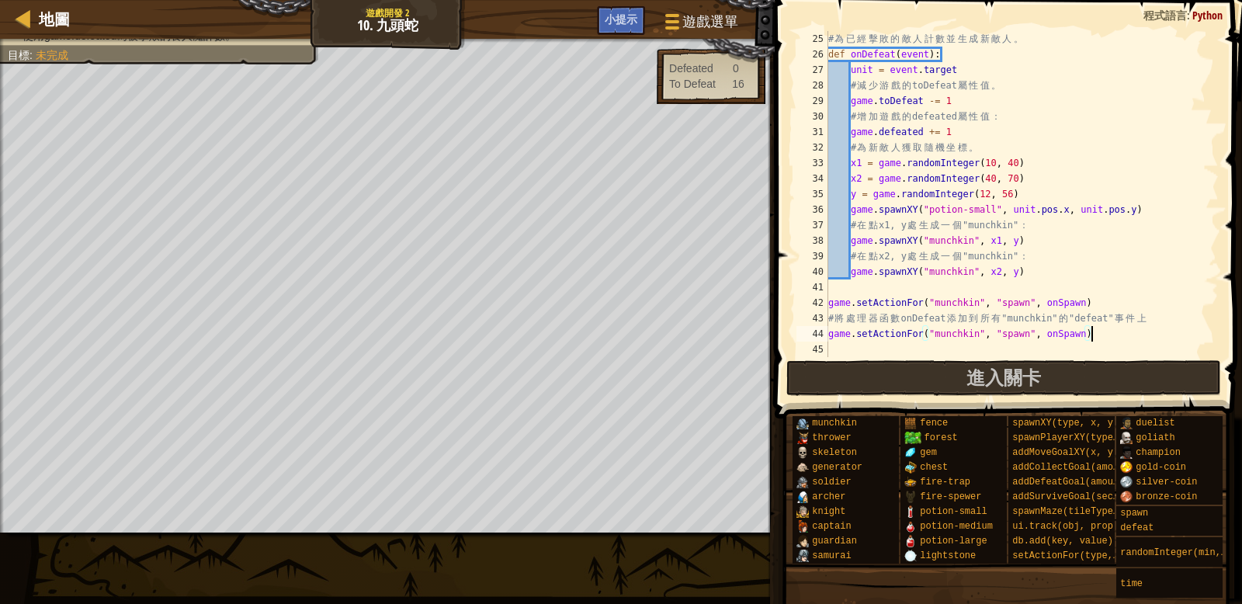
drag, startPoint x: 1030, startPoint y: 334, endPoint x: 1041, endPoint y: 338, distance: 11.5
click at [1031, 334] on div "# 為 已 經 擊 敗 的 敵 人 計 數 並 生 成 新 敵 人 。 def onDefeat ( event ) : unit = event . tar…" at bounding box center [1022, 209] width 394 height 357
drag, startPoint x: 1089, startPoint y: 335, endPoint x: 1066, endPoint y: 337, distance: 23.3
click at [1066, 337] on div "# 為 已 經 擊 敗 的 敵 人 計 數 並 生 成 新 敵 人 。 def onDefeat ( event ) : unit = event . tar…" at bounding box center [1022, 209] width 394 height 357
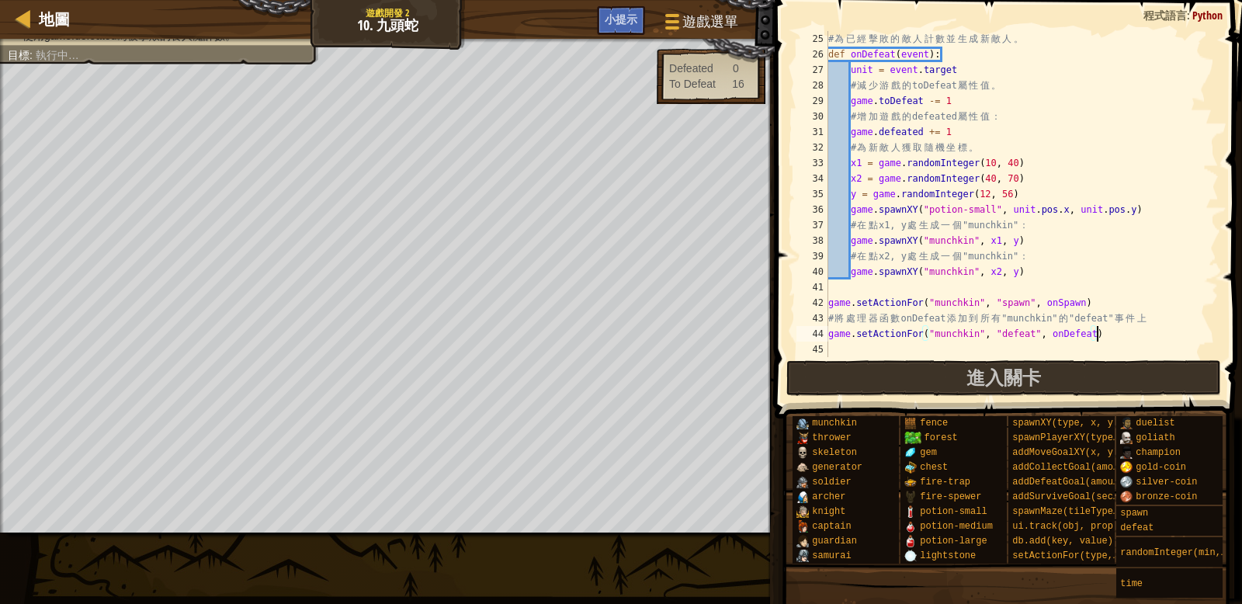
scroll to position [7, 22]
type textarea "game.setActionFor("munchkin", "defeat", onDefeat)"
click at [1139, 379] on button "進入關卡" at bounding box center [1003, 378] width 435 height 36
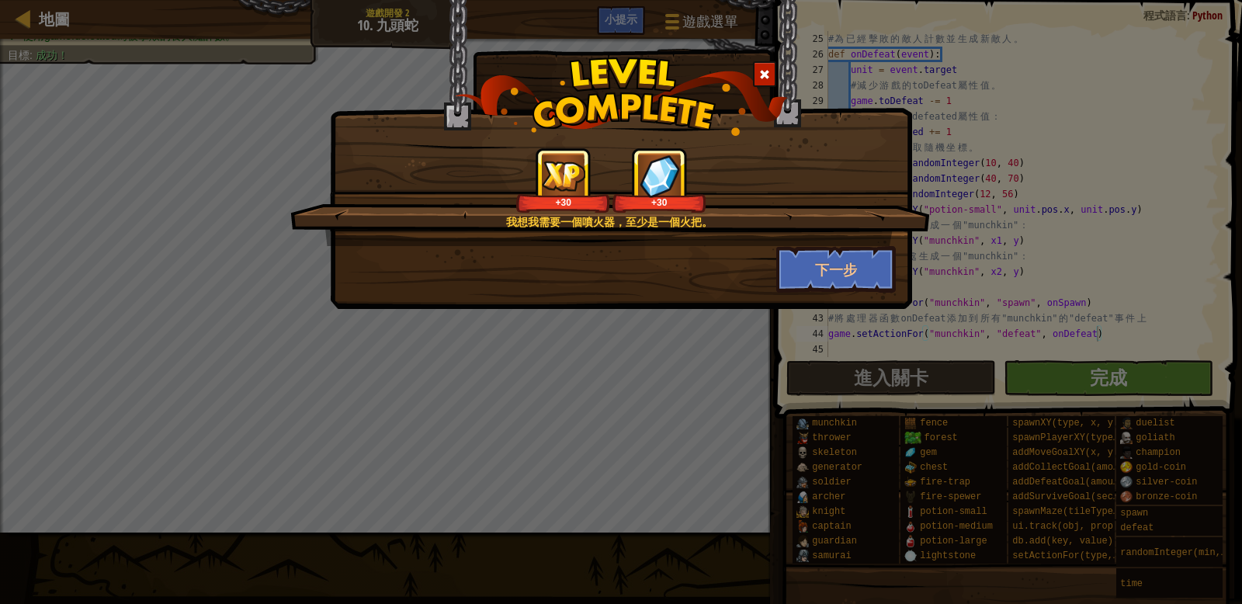
drag, startPoint x: 25, startPoint y: 19, endPoint x: 42, endPoint y: 27, distance: 18.8
click at [25, 19] on div "我想我需要一個噴火器，至少是一個火把。 +30 +30 下一步" at bounding box center [621, 302] width 1242 height 604
drag, startPoint x: 55, startPoint y: 18, endPoint x: 69, endPoint y: 23, distance: 15.0
click at [55, 18] on div "我想我需要一個噴火器，至少是一個火把。 +30 +30 下一步" at bounding box center [621, 302] width 1242 height 604
click at [825, 274] on button "下一步" at bounding box center [836, 269] width 120 height 47
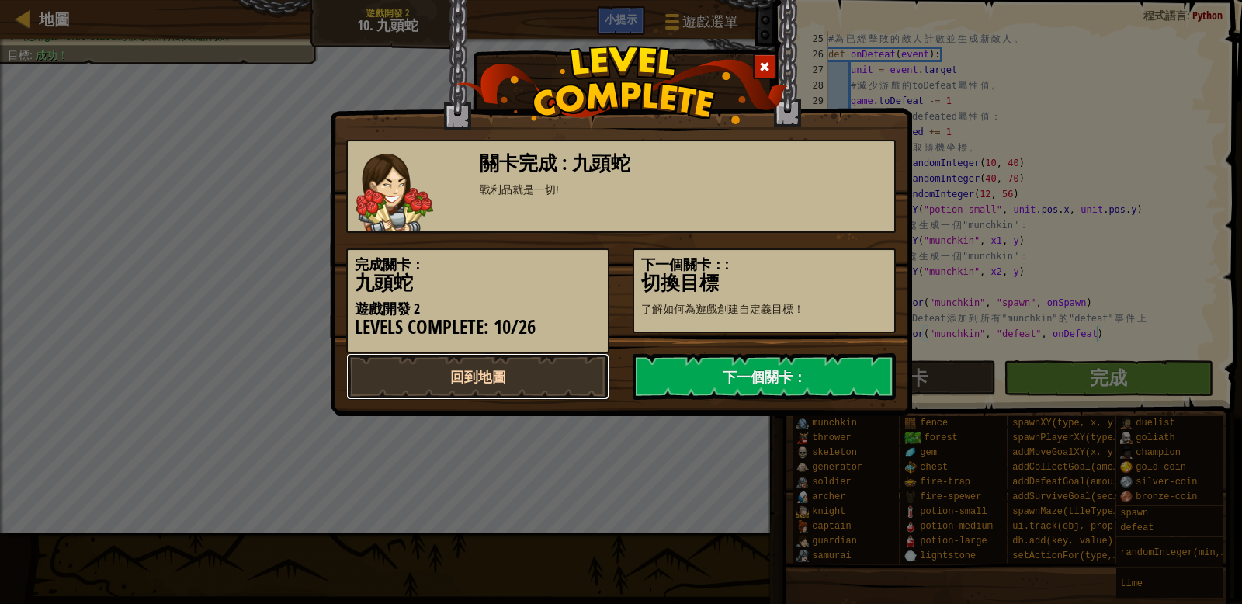
click at [547, 381] on link "回到地圖" at bounding box center [477, 376] width 263 height 47
select select "zh-HANT"
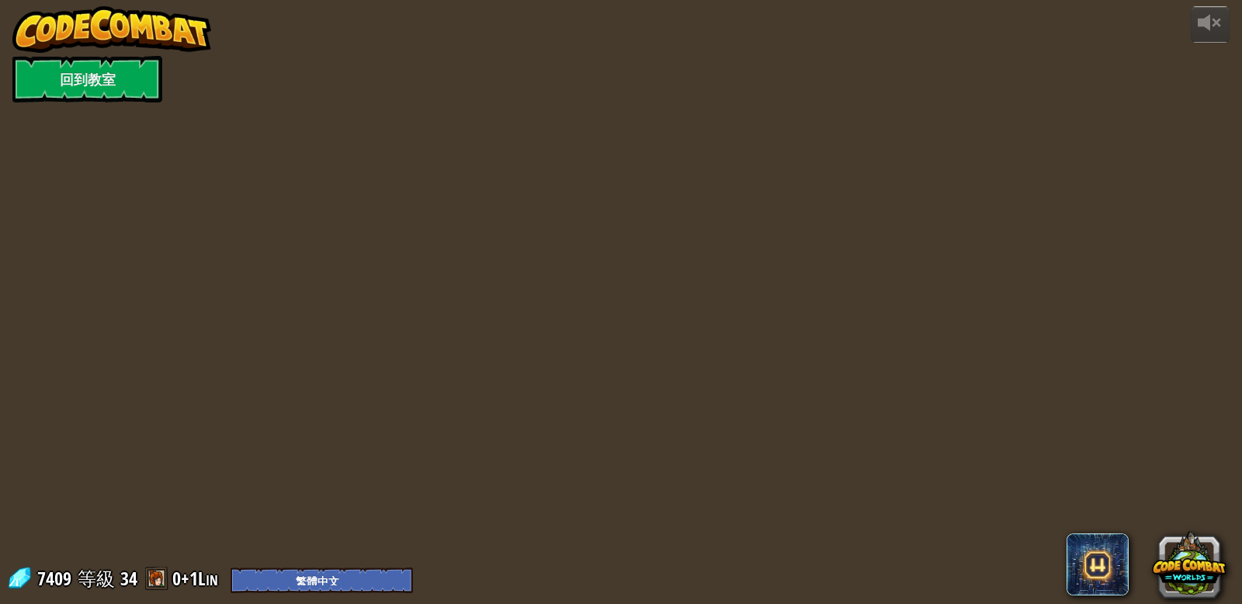
select select "zh-HANT"
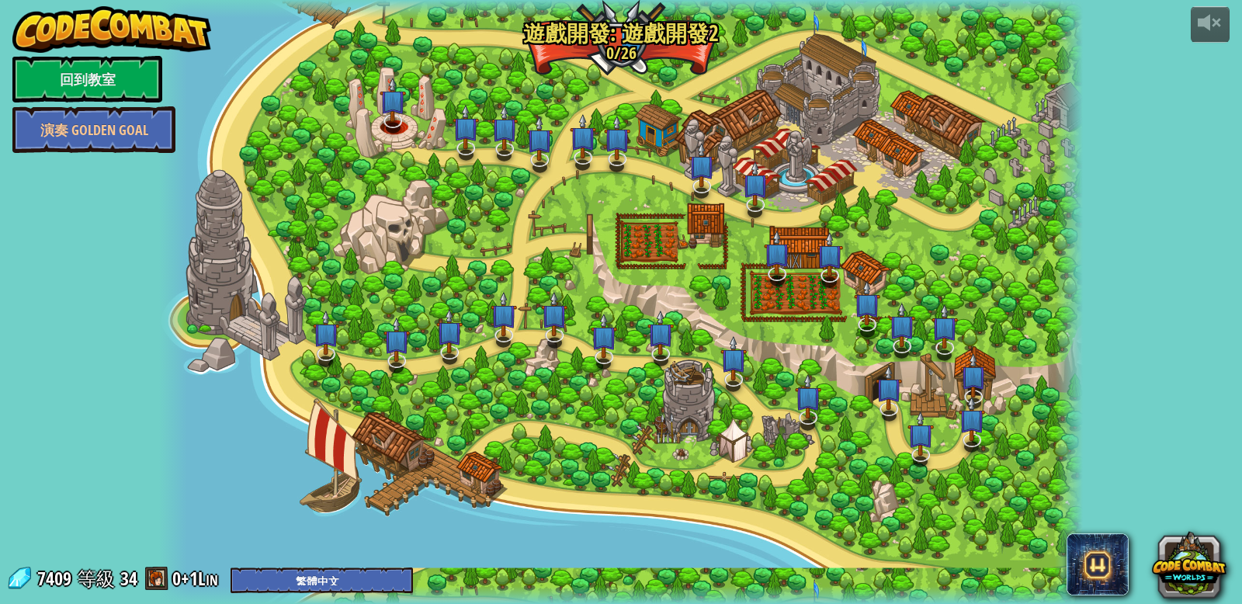
select select "zh-HANT"
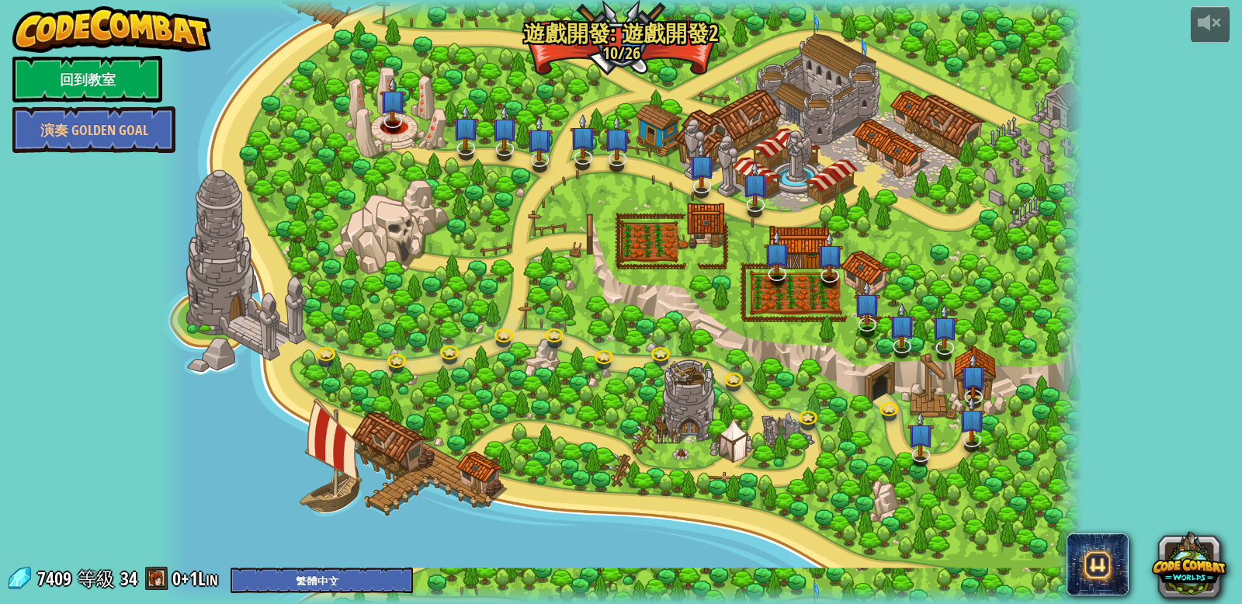
select select "zh-HANT"
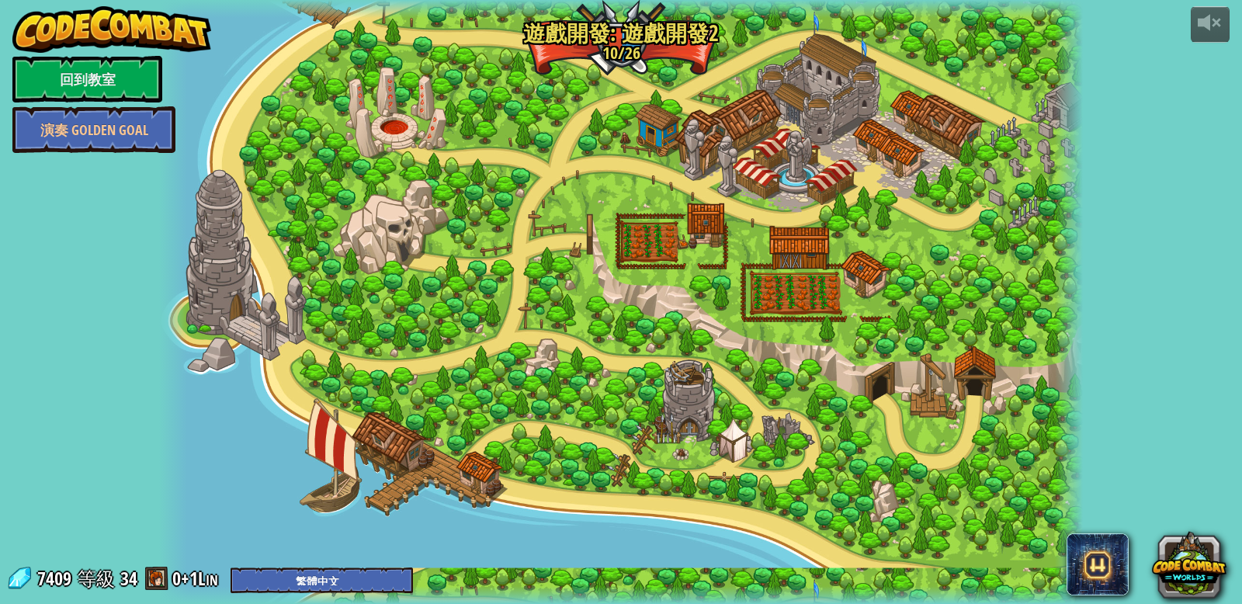
select select "zh-HANT"
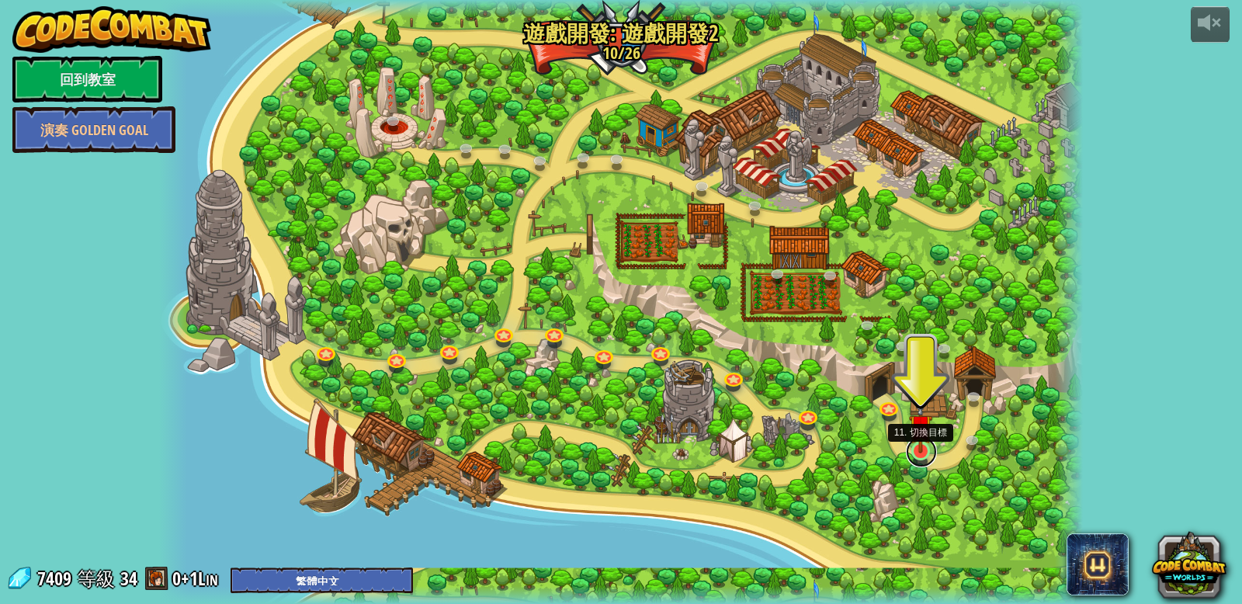
click at [919, 452] on link at bounding box center [921, 451] width 31 height 31
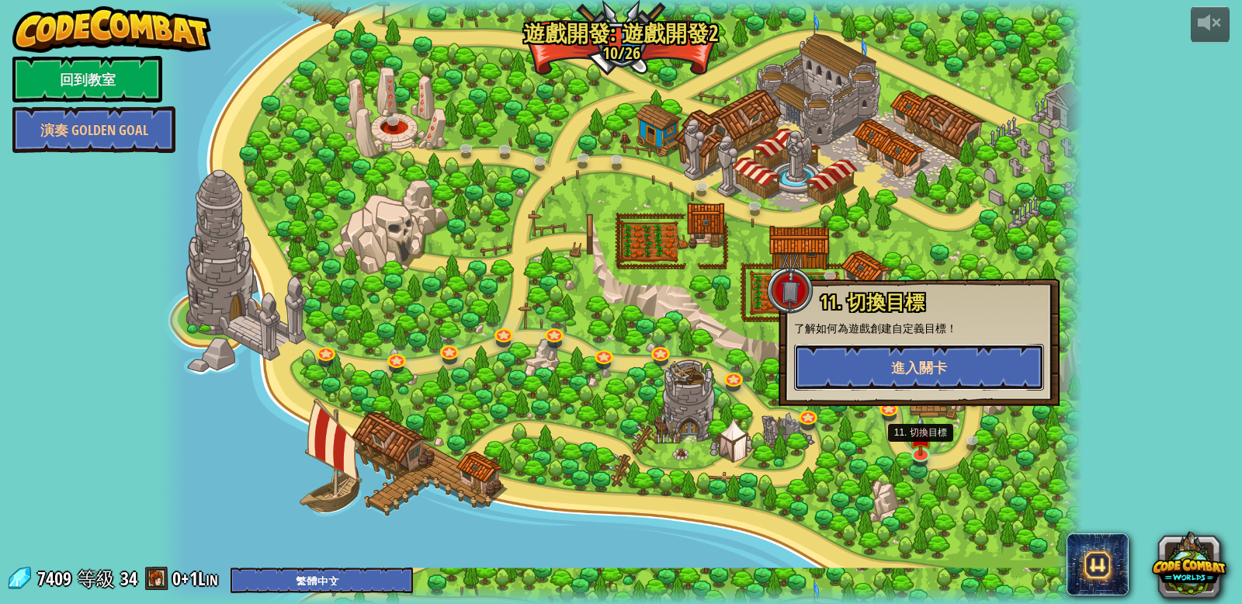
click at [886, 373] on button "進入關卡" at bounding box center [919, 367] width 250 height 47
